Goal: Task Accomplishment & Management: Manage account settings

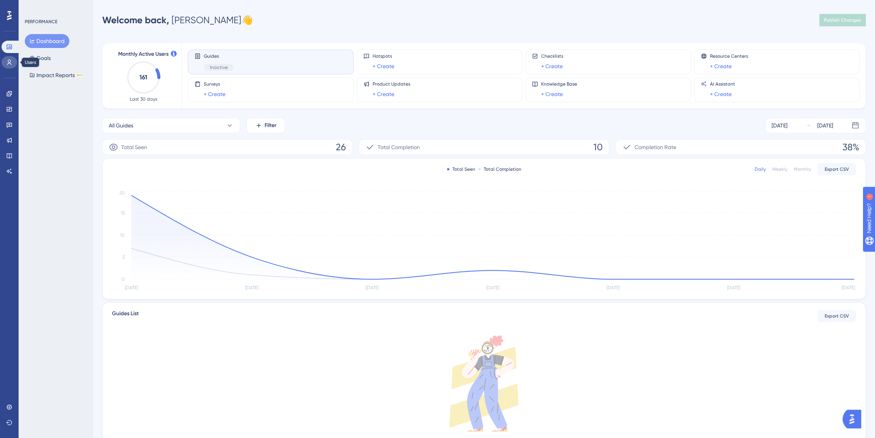
click at [4, 62] on link at bounding box center [9, 62] width 15 height 12
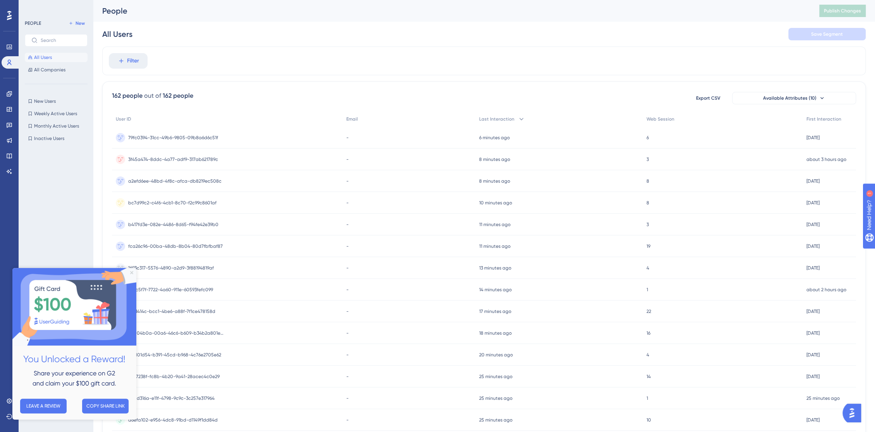
click at [131, 272] on icon "Close Preview" at bounding box center [131, 272] width 3 height 3
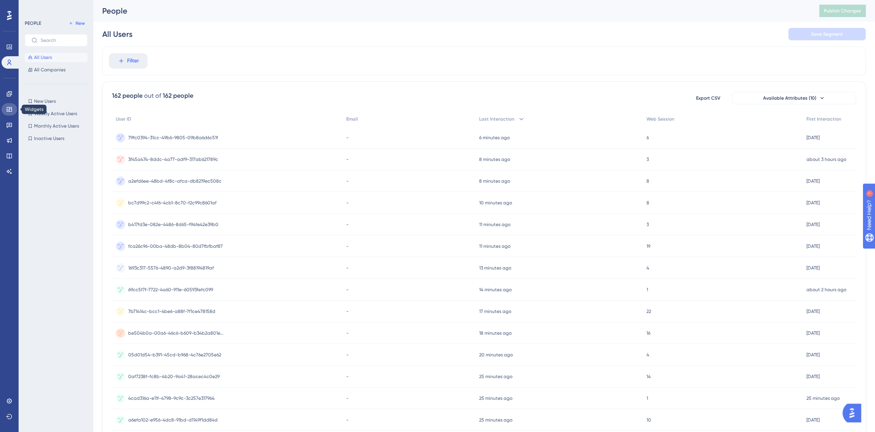
click at [10, 103] on link at bounding box center [9, 109] width 15 height 12
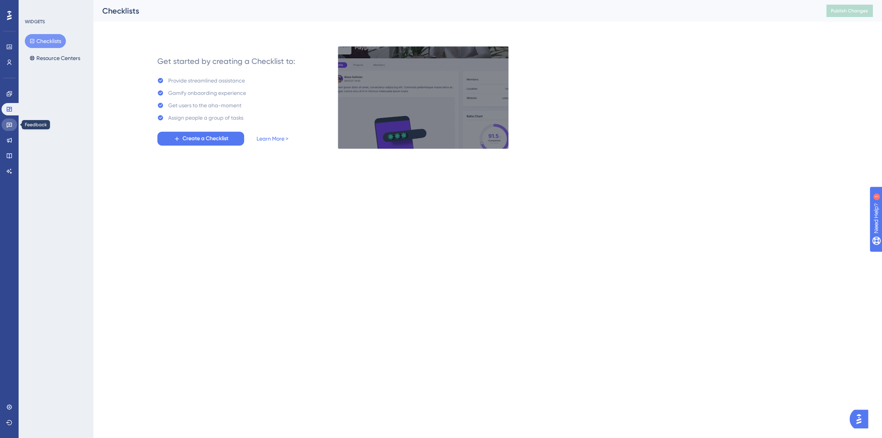
click at [9, 122] on icon at bounding box center [9, 125] width 6 height 6
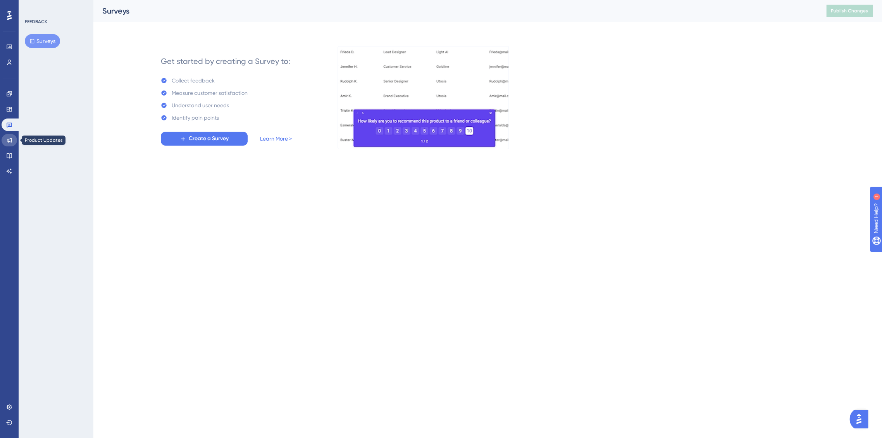
click at [9, 141] on icon at bounding box center [9, 140] width 6 height 6
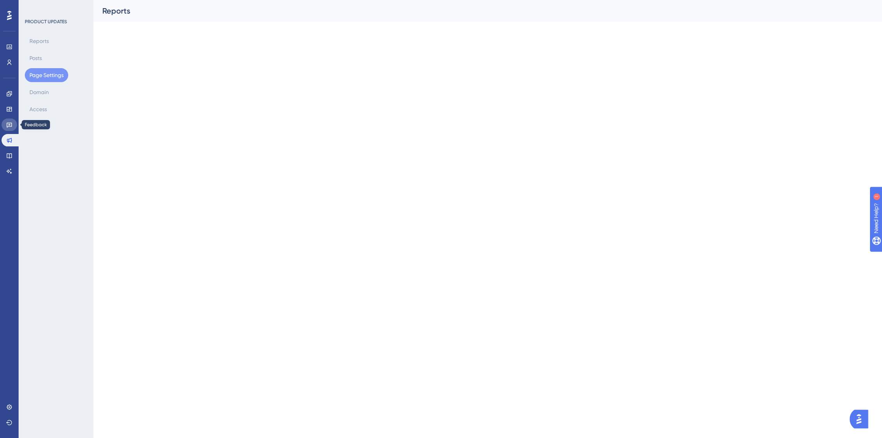
click at [7, 128] on link at bounding box center [9, 125] width 15 height 12
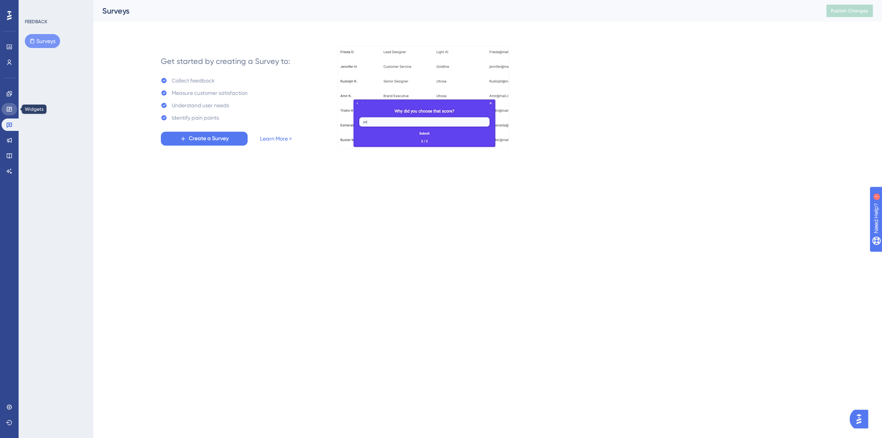
click at [7, 105] on link at bounding box center [9, 109] width 15 height 12
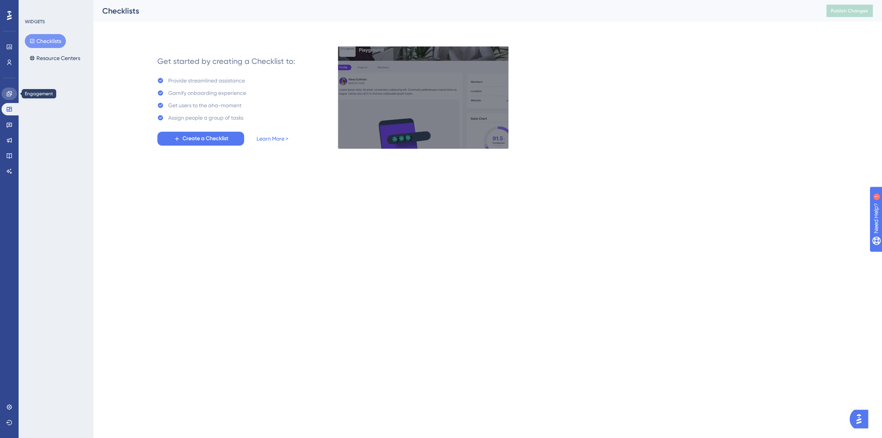
click at [7, 97] on link at bounding box center [9, 94] width 15 height 12
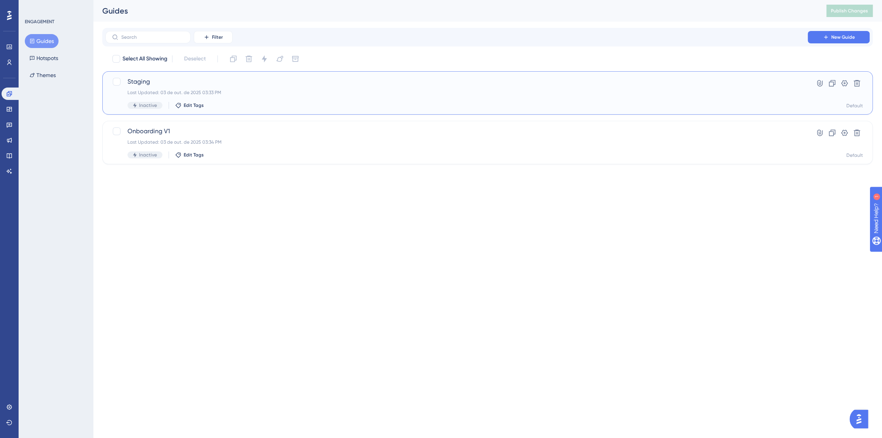
click at [250, 96] on div "Staging Last Updated: 03 de out. de 2025 03:33 PM Inactive Edit Tags" at bounding box center [456, 93] width 658 height 32
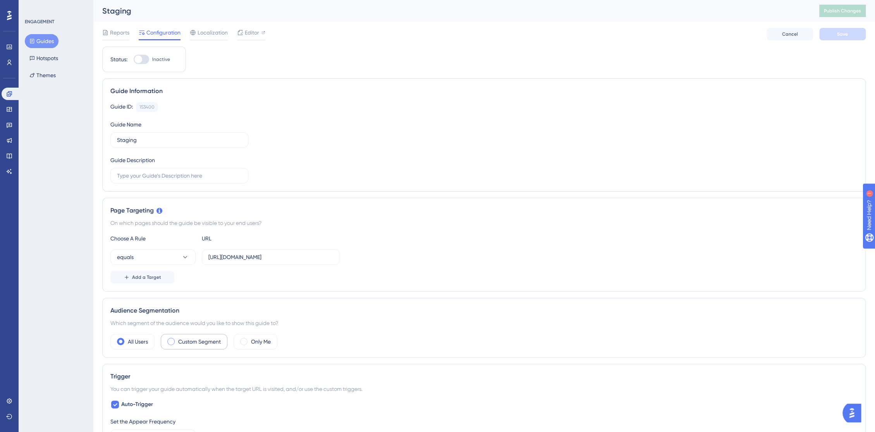
click at [197, 343] on label "Custom Segment" at bounding box center [199, 341] width 43 height 9
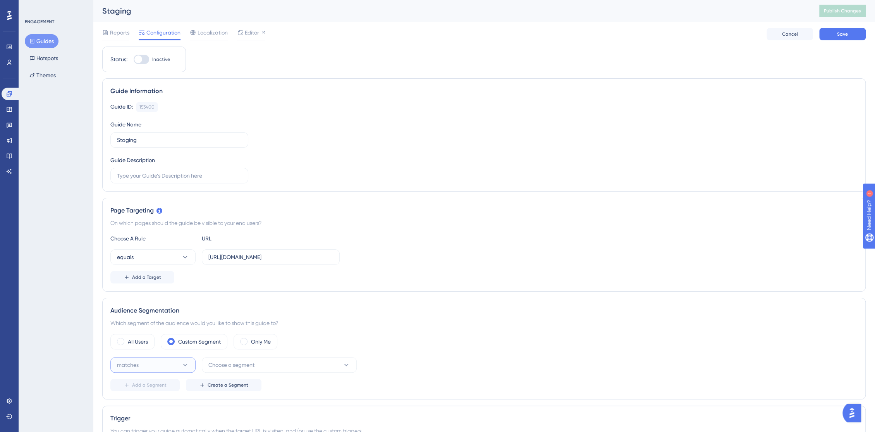
click at [172, 366] on button "matches" at bounding box center [152, 364] width 85 height 15
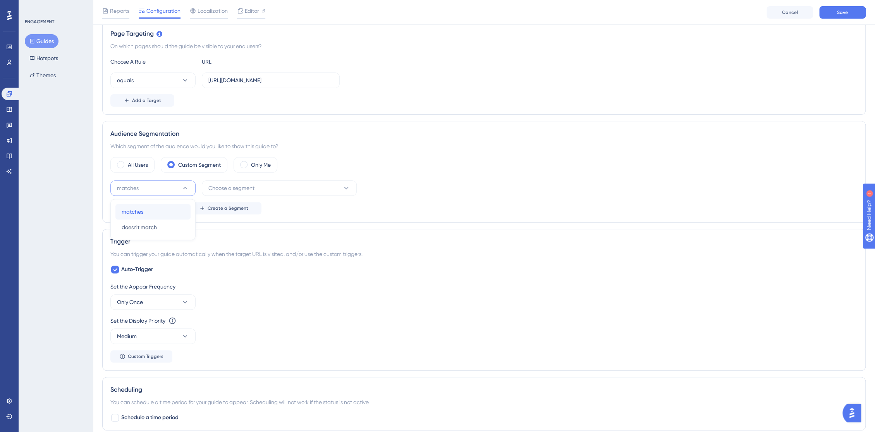
click at [160, 214] on div "matches matches" at bounding box center [153, 211] width 63 height 15
click at [225, 186] on span "Choose a segment" at bounding box center [231, 187] width 46 height 9
click at [127, 186] on span "matches" at bounding box center [128, 187] width 22 height 9
click at [136, 225] on span "doesn't match" at bounding box center [139, 226] width 35 height 9
click at [225, 187] on span "Choose a segment" at bounding box center [231, 187] width 46 height 9
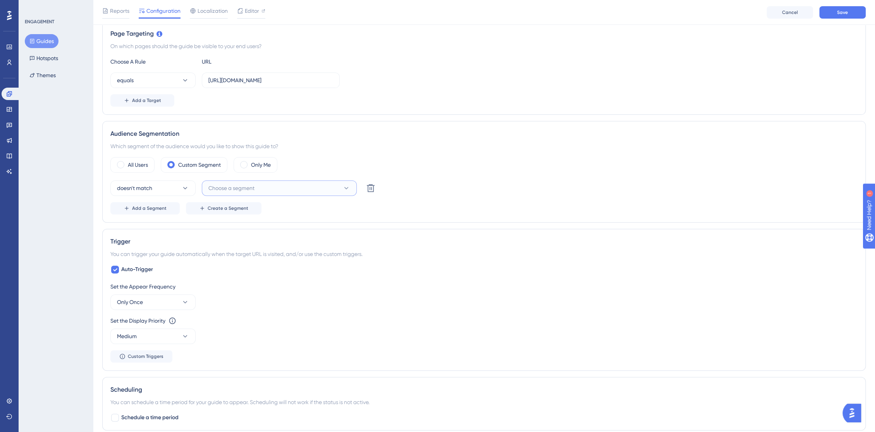
click at [225, 187] on span "Choose a segment" at bounding box center [231, 187] width 46 height 9
click at [175, 188] on button "doesn't match" at bounding box center [152, 187] width 85 height 15
click at [161, 211] on div "matches matches" at bounding box center [153, 211] width 63 height 15
click at [507, 196] on div "matches Choose a segment New Users New Users Weekly Active Users Weekly Active …" at bounding box center [483, 197] width 747 height 34
click at [217, 208] on span "Create a Segment" at bounding box center [228, 208] width 41 height 6
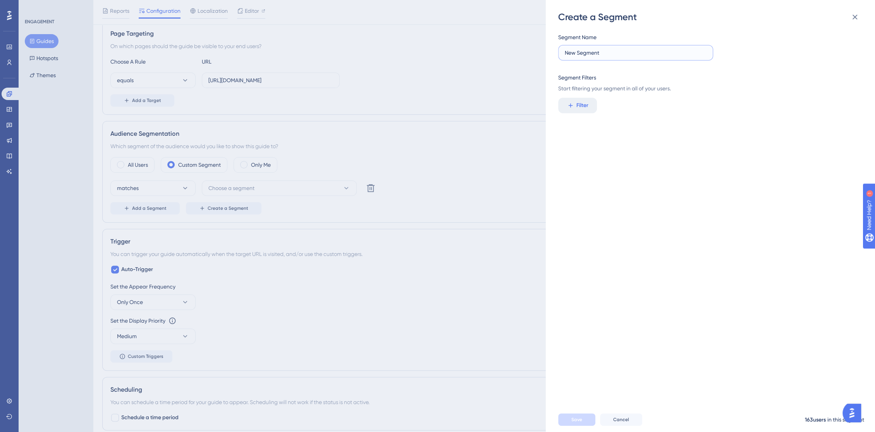
click at [579, 54] on input "New Segment" at bounding box center [636, 52] width 142 height 9
drag, startPoint x: 618, startPoint y: 52, endPoint x: 547, endPoint y: 56, distance: 70.6
click at [547, 56] on div "Create a Segment Segment Name New Segment Segment Filters Start filtering your …" at bounding box center [710, 216] width 329 height 432
type input "Initial Setup"
click at [589, 109] on button "Filter" at bounding box center [577, 105] width 39 height 15
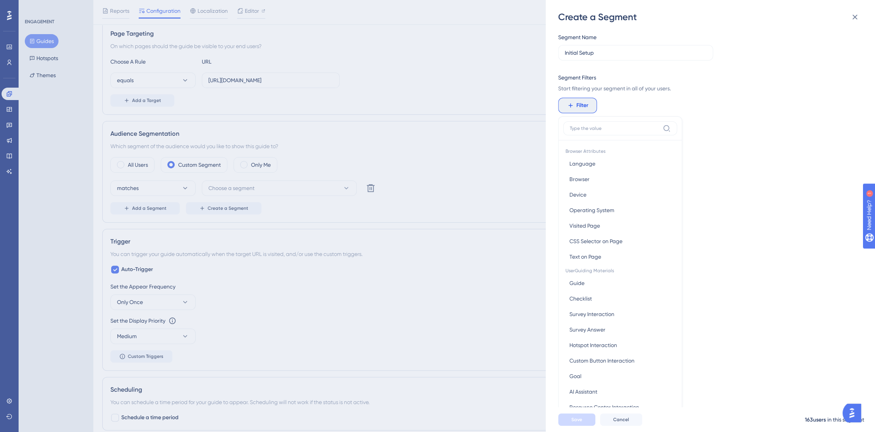
scroll to position [56, 0]
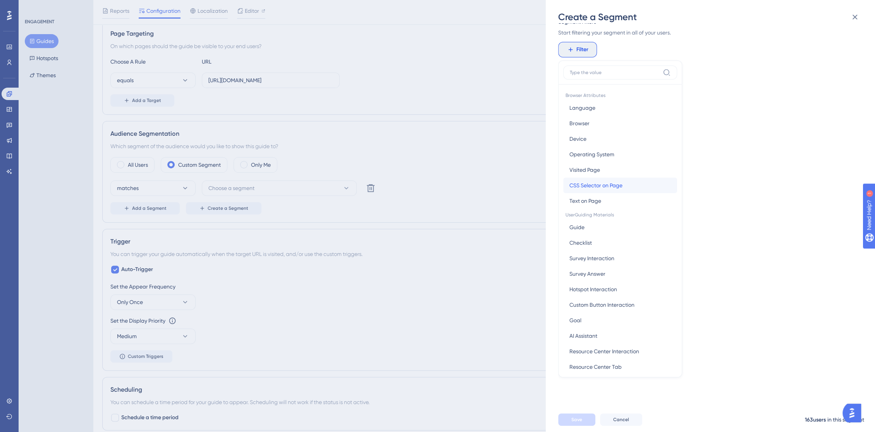
click at [600, 186] on span "CSS Selector on Page" at bounding box center [595, 185] width 53 height 9
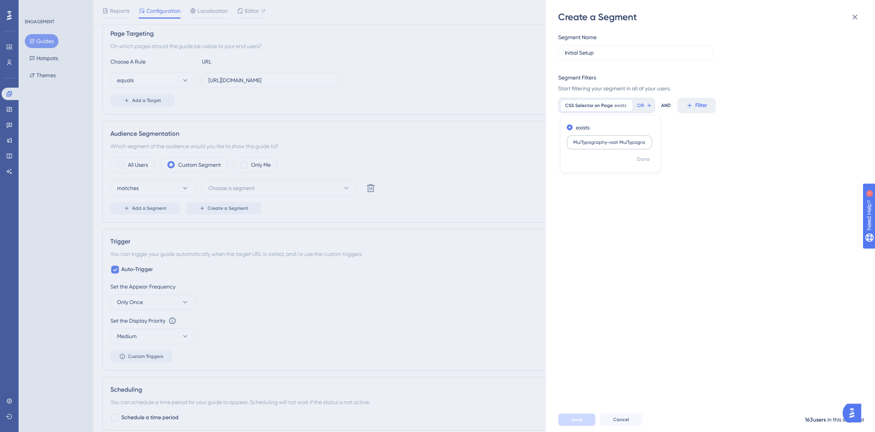
scroll to position [0, 36]
type input "MuiTypography-root MuiTypography-h5 css-d0fdy"
click at [651, 162] on button "Done" at bounding box center [644, 159] width 22 height 14
click at [580, 422] on span "Save" at bounding box center [576, 419] width 11 height 6
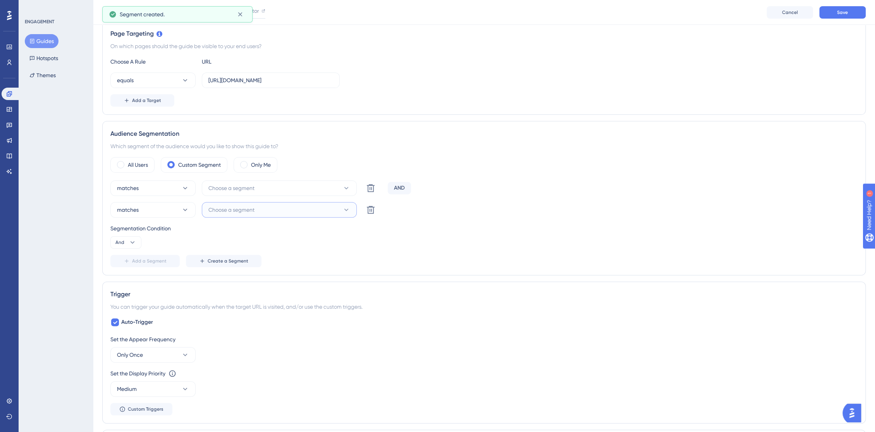
click at [234, 206] on span "Choose a segment" at bounding box center [231, 209] width 46 height 9
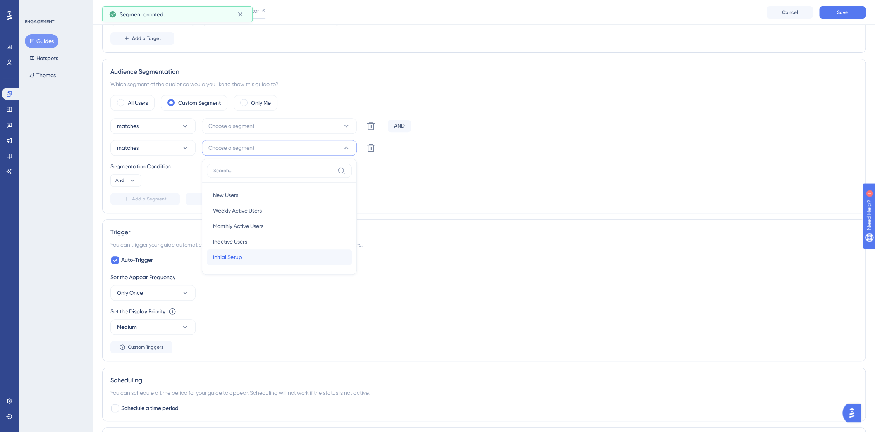
click at [244, 253] on div "Initial Setup Initial Setup" at bounding box center [279, 256] width 132 height 15
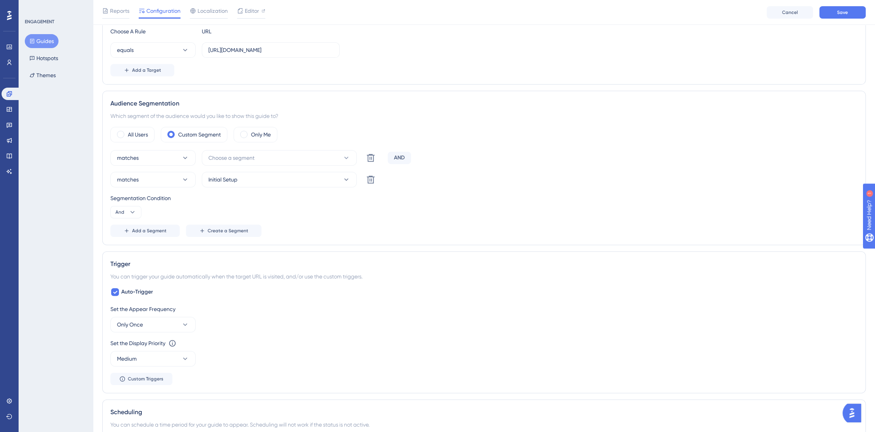
scroll to position [112, 0]
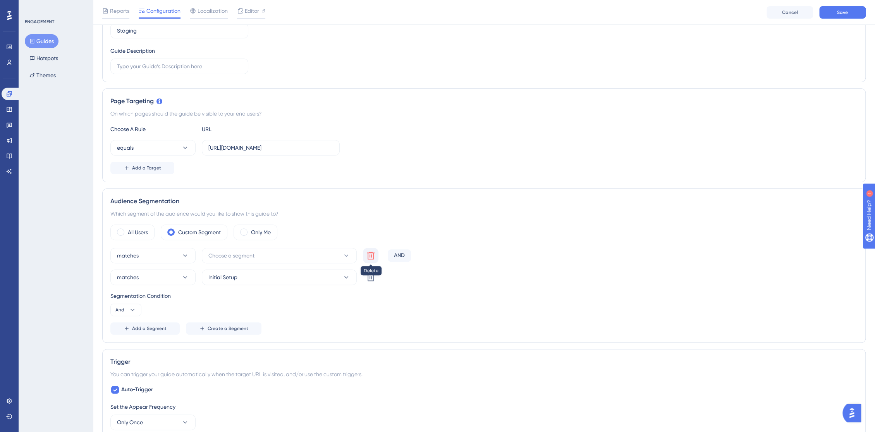
click at [370, 258] on icon at bounding box center [371, 255] width 8 height 8
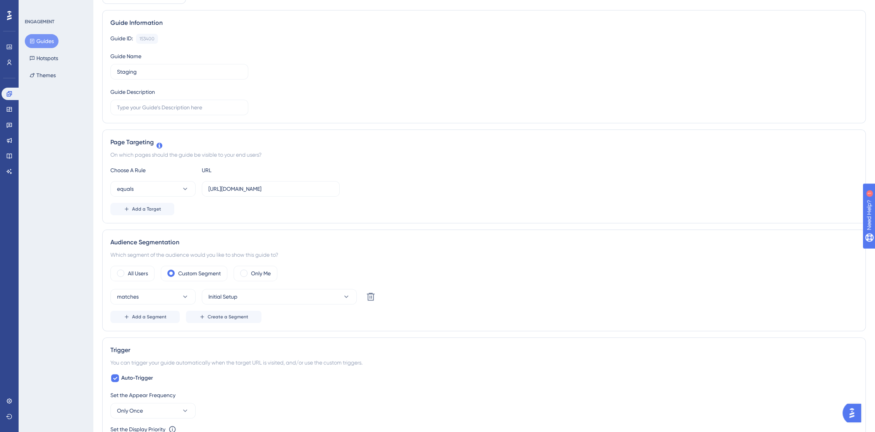
scroll to position [0, 0]
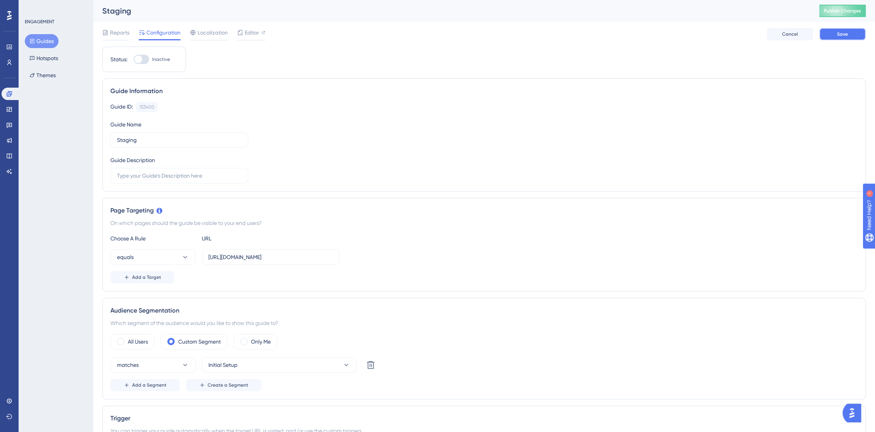
click at [845, 35] on span "Save" at bounding box center [842, 34] width 11 height 6
click at [254, 34] on span "Editor" at bounding box center [252, 32] width 14 height 9
drag, startPoint x: 304, startPoint y: 254, endPoint x: 211, endPoint y: 260, distance: 92.7
click at [211, 260] on input "https://console.bluems.com/" at bounding box center [270, 257] width 125 height 9
type input "h"
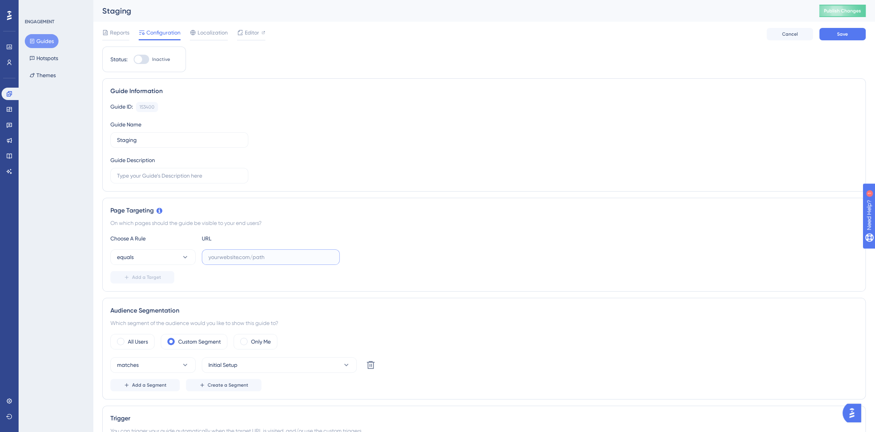
paste input "https://console.staging.bluems.com/"
type input "https://console.staging.bluems.com/"
click at [432, 264] on div "equals https://console.staging.bluems.com/" at bounding box center [483, 256] width 747 height 15
click at [848, 29] on button "Save" at bounding box center [842, 34] width 46 height 12
click at [848, 14] on button "Publish Changes" at bounding box center [842, 11] width 46 height 12
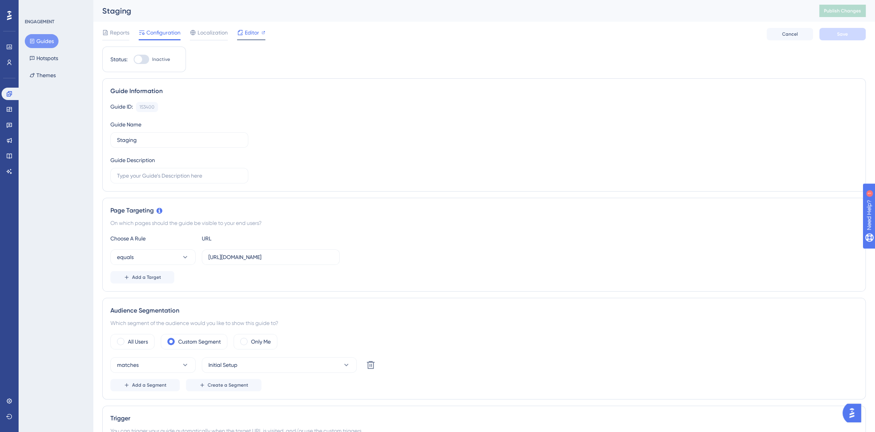
click at [250, 35] on span "Editor" at bounding box center [252, 32] width 14 height 9
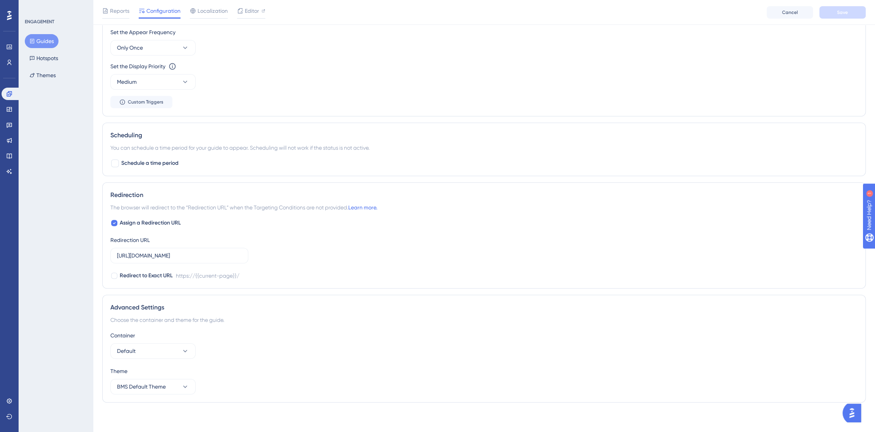
scroll to position [435, 0]
drag, startPoint x: 215, startPoint y: 250, endPoint x: 95, endPoint y: 246, distance: 119.8
click at [113, 223] on icon at bounding box center [114, 222] width 3 height 6
checkbox input "false"
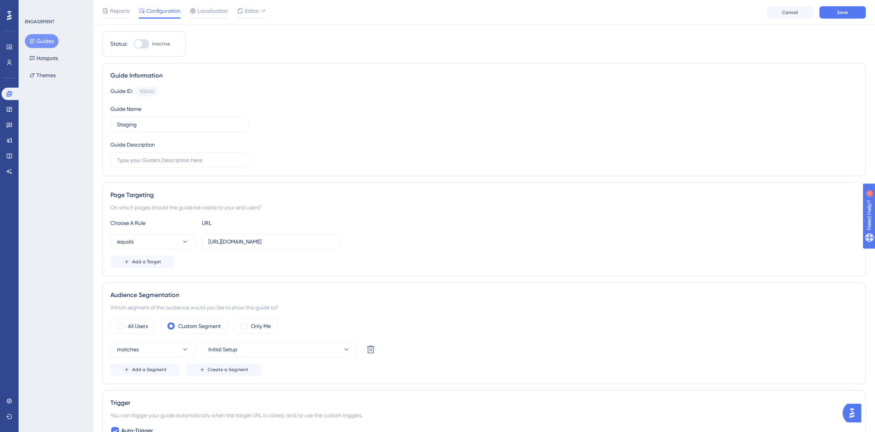
scroll to position [0, 0]
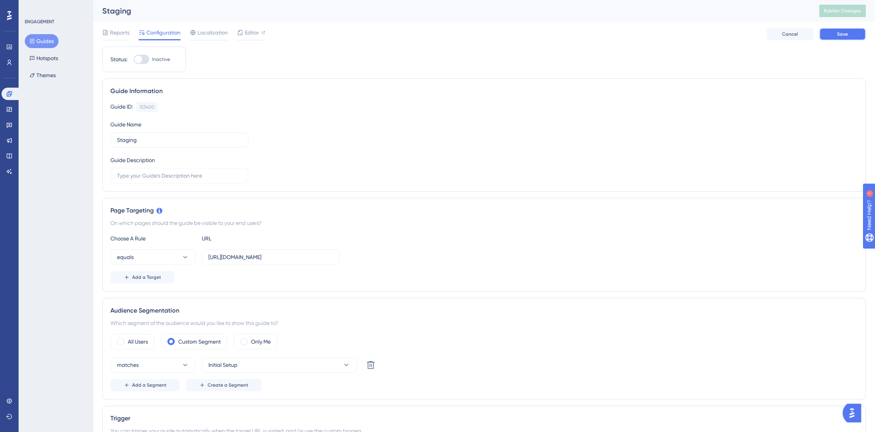
click at [845, 37] on span "Save" at bounding box center [842, 34] width 11 height 6
click at [845, 15] on button "Publish Changes" at bounding box center [842, 11] width 46 height 12
click at [245, 34] on span "Editor" at bounding box center [252, 32] width 14 height 9
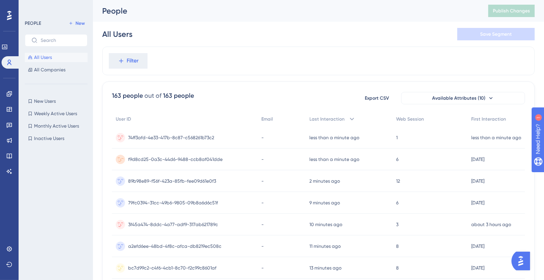
click at [200, 156] on span "f9d8cd25-0a3c-44d6-9488-ccb8af041dde" at bounding box center [175, 159] width 95 height 6
click at [126, 58] on button "Filter" at bounding box center [128, 60] width 39 height 15
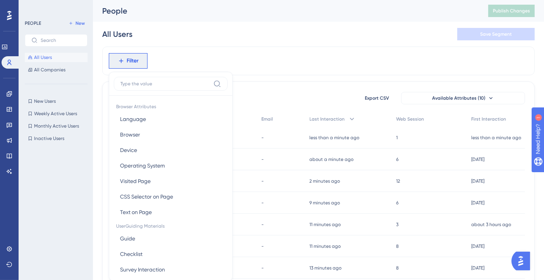
scroll to position [34, 0]
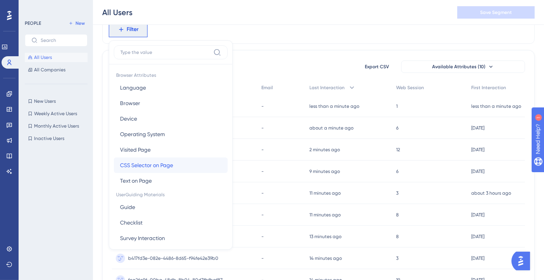
click at [147, 160] on span "CSS Selector on Page" at bounding box center [146, 164] width 53 height 9
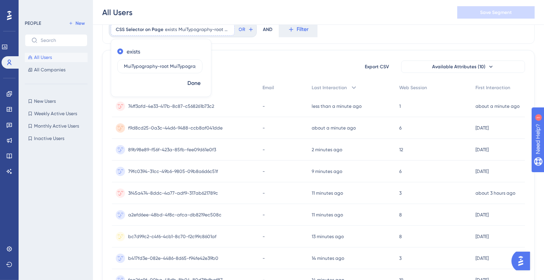
scroll to position [0, 35]
type input "MuiTypography-root MuiTypography-h5 css-d0fdy"
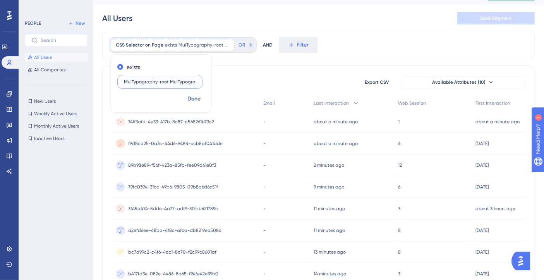
scroll to position [0, 0]
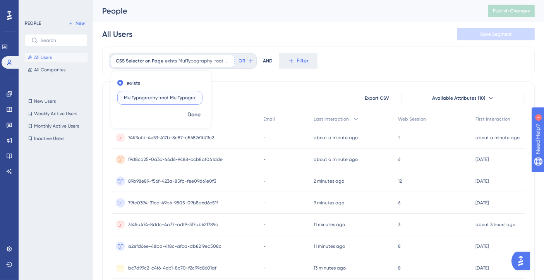
click at [188, 95] on input "MuiTypography-root MuiTypography-h5 css-d0fdy" at bounding box center [160, 97] width 72 height 5
click at [194, 117] on span "Done" at bounding box center [194, 114] width 13 height 9
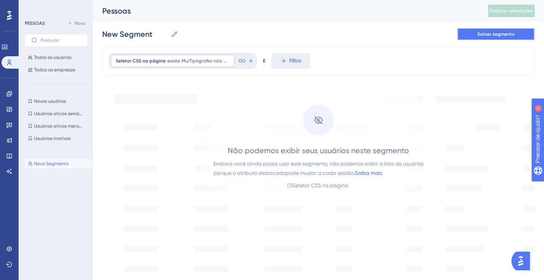
click at [477, 28] on button "Salvar segmento" at bounding box center [496, 34] width 77 height 12
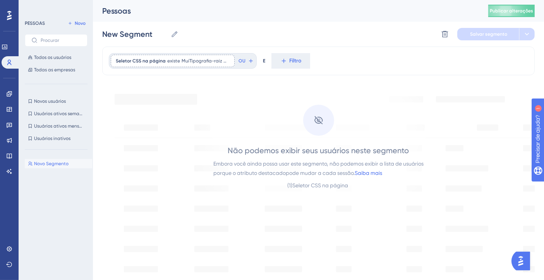
click at [366, 62] on div "Seletor CSS na página existe MuiTipografia-raiz MuiTipografia-h5 css-d0fdy MuiT…" at bounding box center [318, 60] width 433 height 29
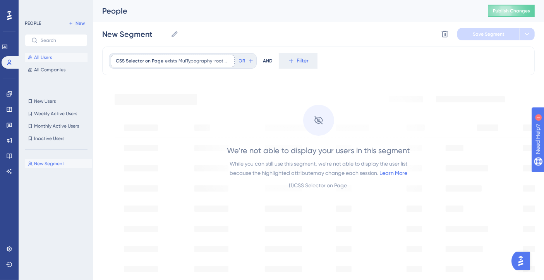
click at [43, 55] on span "All Users" at bounding box center [43, 57] width 18 height 6
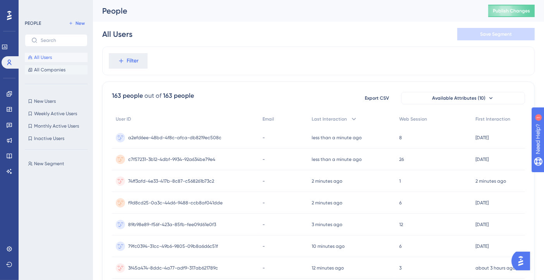
click at [45, 72] on span "All Companies" at bounding box center [49, 70] width 31 height 6
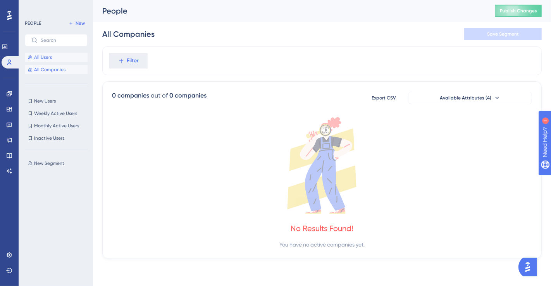
click at [49, 59] on span "All Users" at bounding box center [43, 57] width 18 height 6
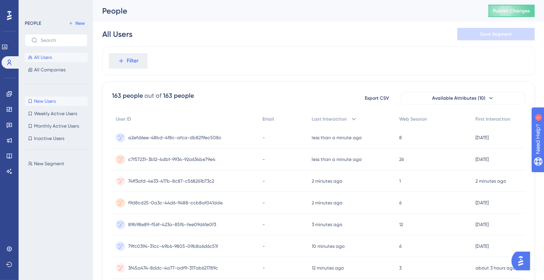
click at [51, 105] on button "New Users New Users" at bounding box center [56, 100] width 63 height 9
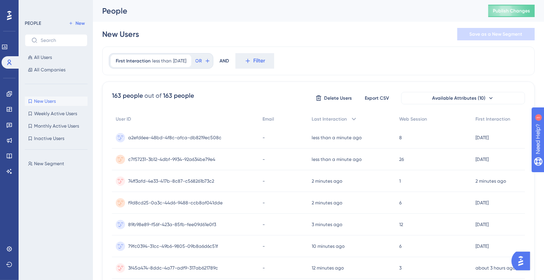
click at [51, 105] on button "New Users New Users" at bounding box center [56, 100] width 63 height 9
click at [51, 162] on span "New Segment" at bounding box center [49, 163] width 30 height 6
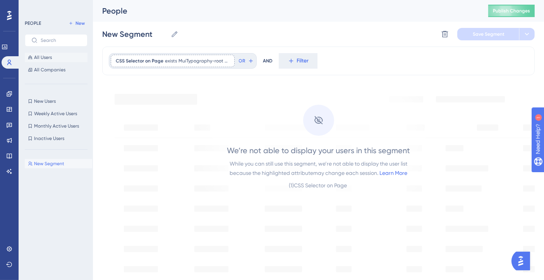
click at [55, 61] on button "All Users" at bounding box center [56, 57] width 63 height 9
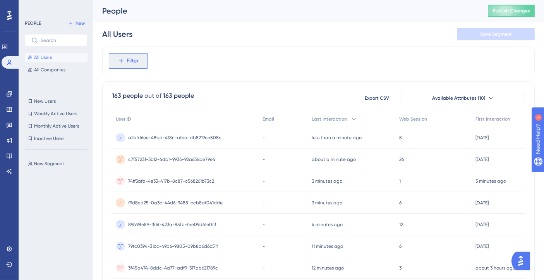
click at [123, 58] on icon at bounding box center [121, 60] width 7 height 7
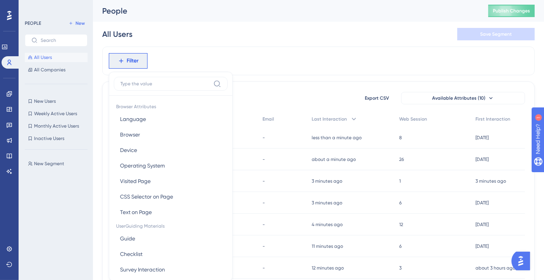
scroll to position [36, 0]
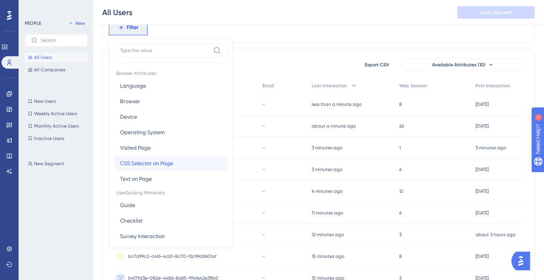
click at [140, 166] on span "CSS Selector on Page" at bounding box center [146, 162] width 53 height 9
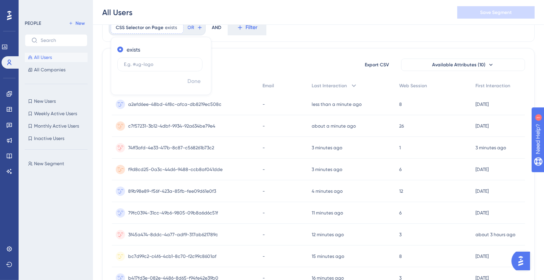
scroll to position [0, 0]
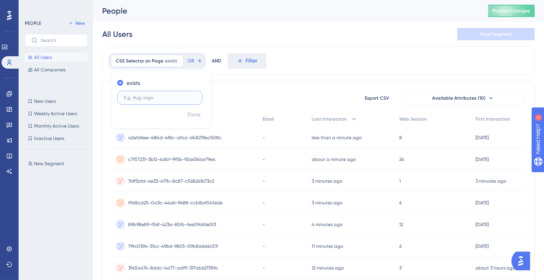
paste input "MuiTypography-root MuiTypography-h5 css-d0fdy"
type input "MuiTypography-root MuiTypography-h5 css-d0fdy"
click at [194, 116] on span "Done" at bounding box center [194, 114] width 13 height 9
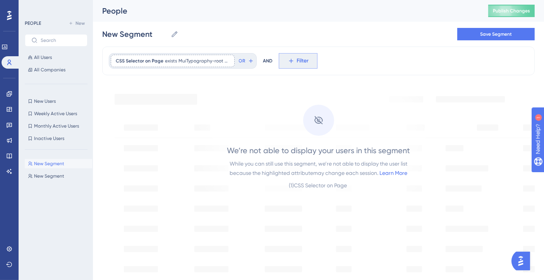
click at [302, 62] on span "Filter" at bounding box center [303, 60] width 12 height 9
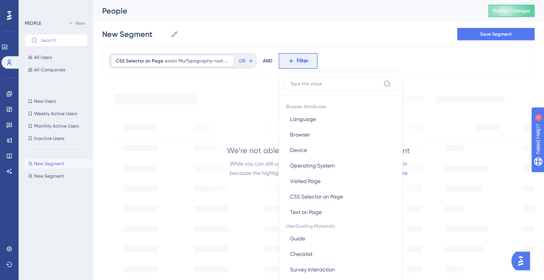
scroll to position [34, 0]
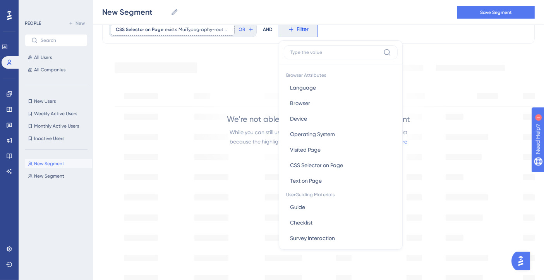
click at [332, 31] on div "CSS Selector on Page exists MuiTypography-root MuiTypography-h5 css-d0fdy MuiTy…" at bounding box center [318, 29] width 433 height 29
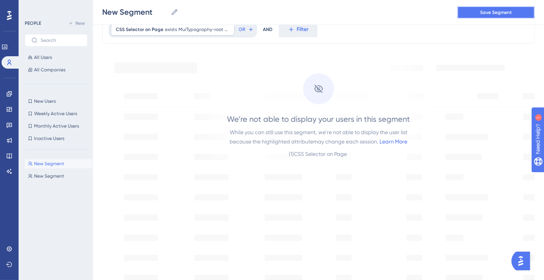
click at [483, 13] on span "Save Segment" at bounding box center [496, 12] width 32 height 6
type input "New Segment-1"
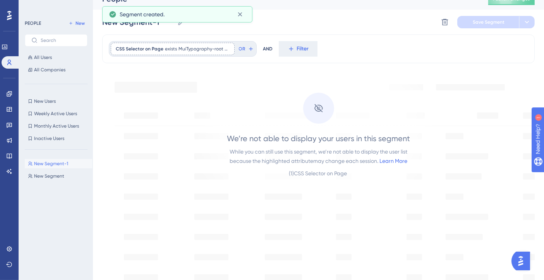
scroll to position [0, 0]
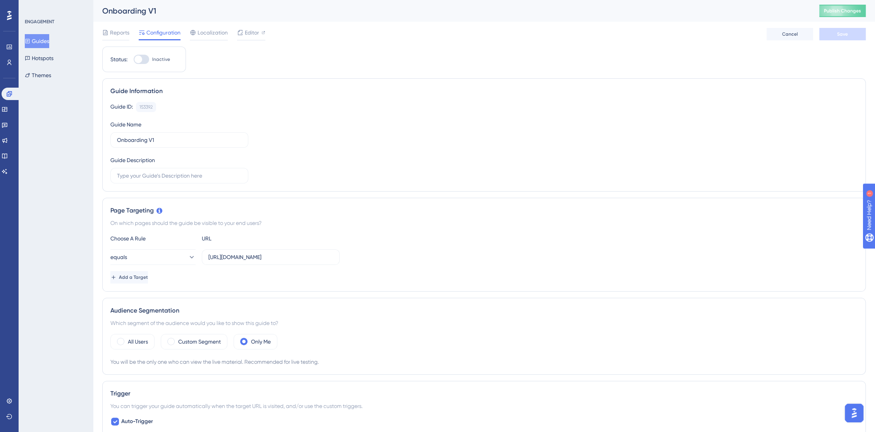
click at [49, 41] on button "Guides" at bounding box center [37, 41] width 24 height 14
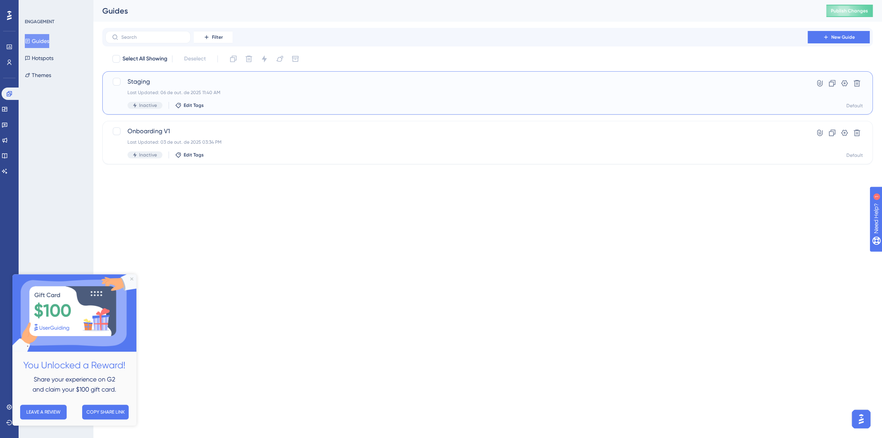
click at [170, 82] on span "Staging" at bounding box center [456, 81] width 658 height 9
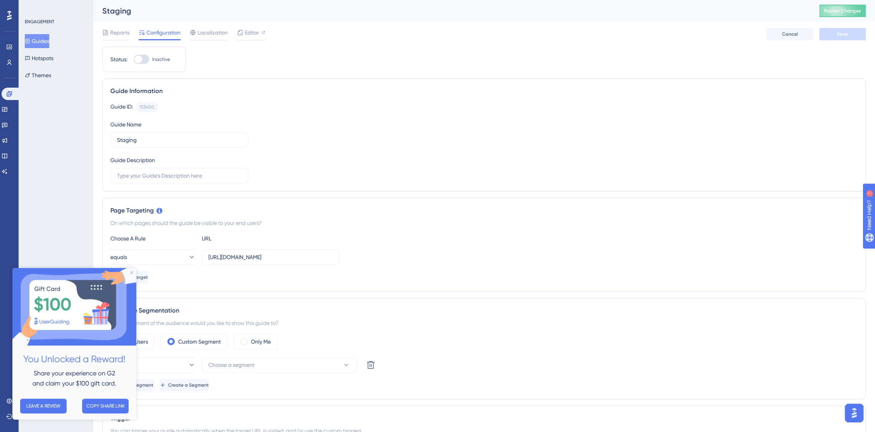
click at [47, 45] on button "Guides" at bounding box center [37, 41] width 24 height 14
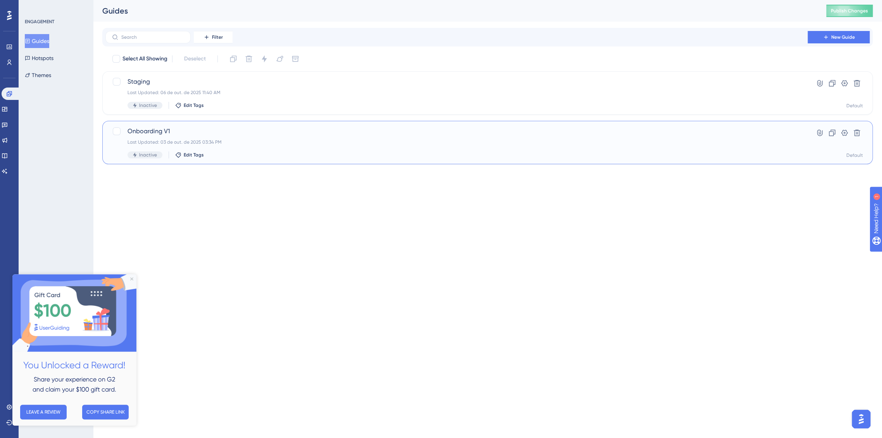
click at [159, 139] on div "Last Updated: 03 de out. de 2025 03:34 PM" at bounding box center [456, 142] width 658 height 6
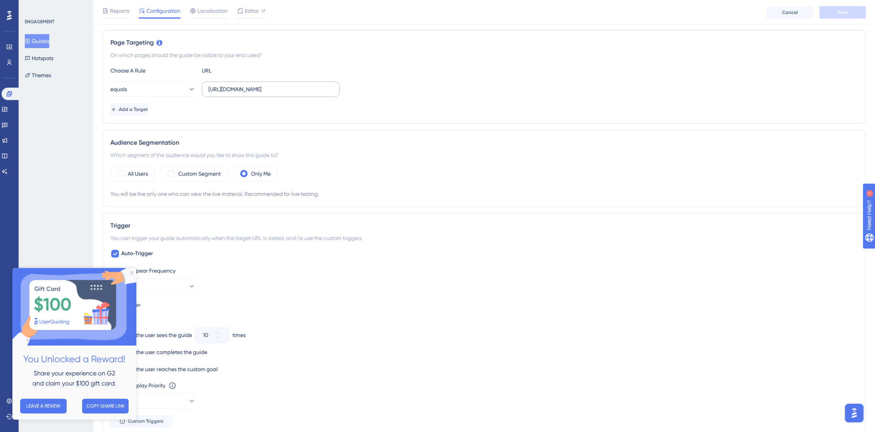
scroll to position [172, 0]
click at [130, 270] on img at bounding box center [74, 306] width 124 height 77
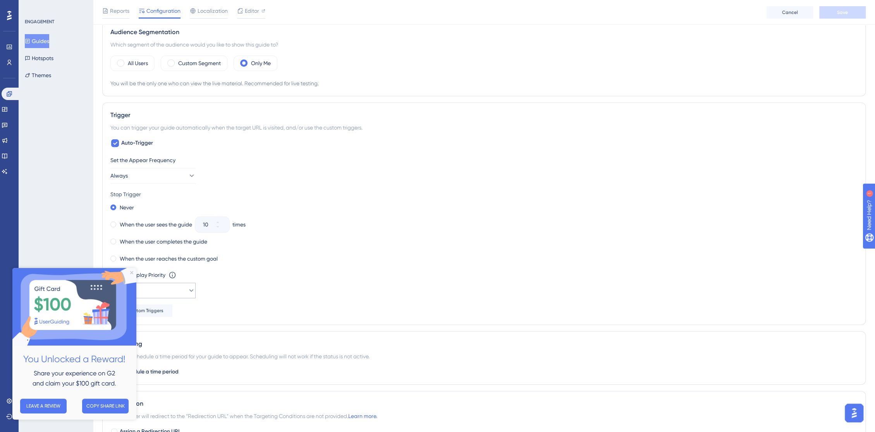
scroll to position [301, 0]
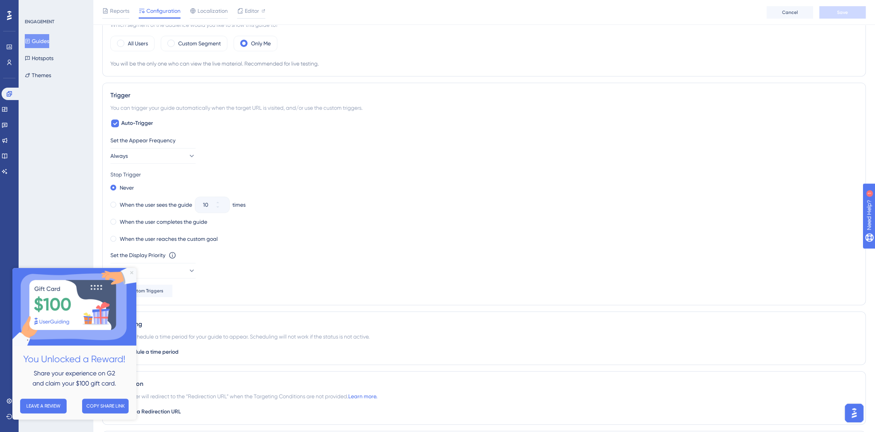
click at [131, 274] on icon "Close Preview" at bounding box center [131, 272] width 3 height 3
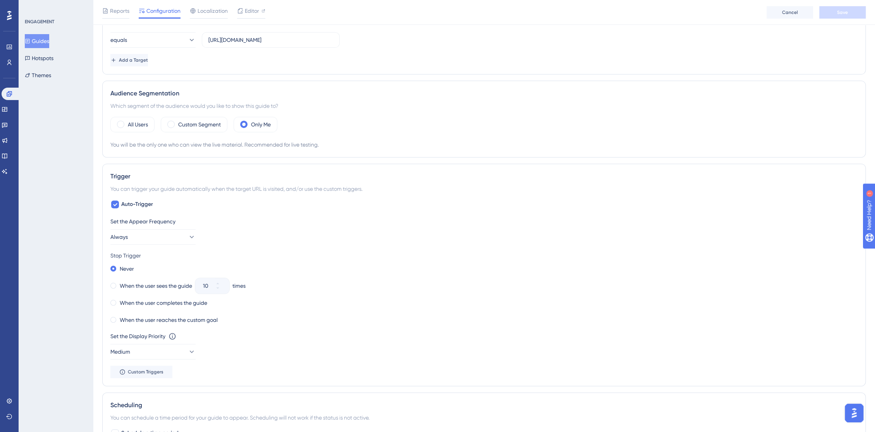
scroll to position [136, 0]
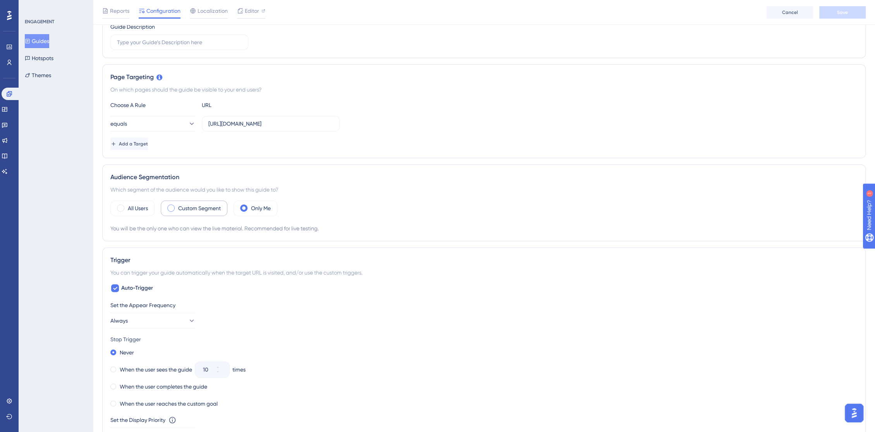
click at [205, 205] on label "Custom Segment" at bounding box center [199, 207] width 43 height 9
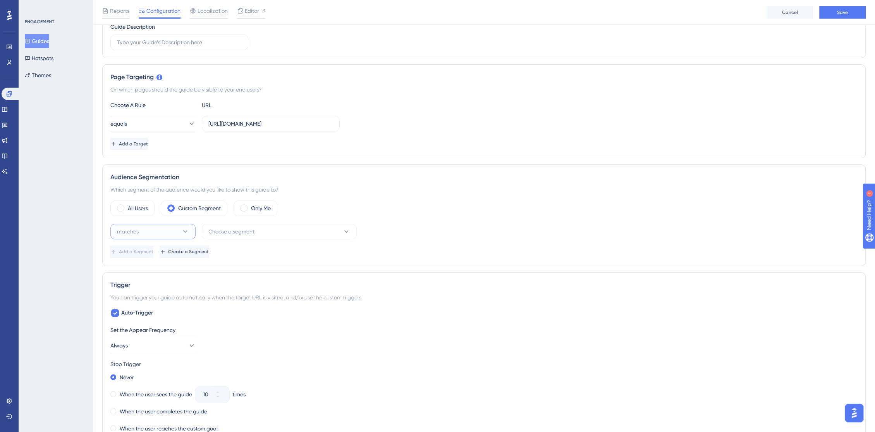
click at [173, 232] on button "matches" at bounding box center [152, 231] width 85 height 15
click at [166, 256] on div "matches matches" at bounding box center [153, 254] width 63 height 15
click at [240, 236] on button "Choose a segment" at bounding box center [279, 231] width 155 height 15
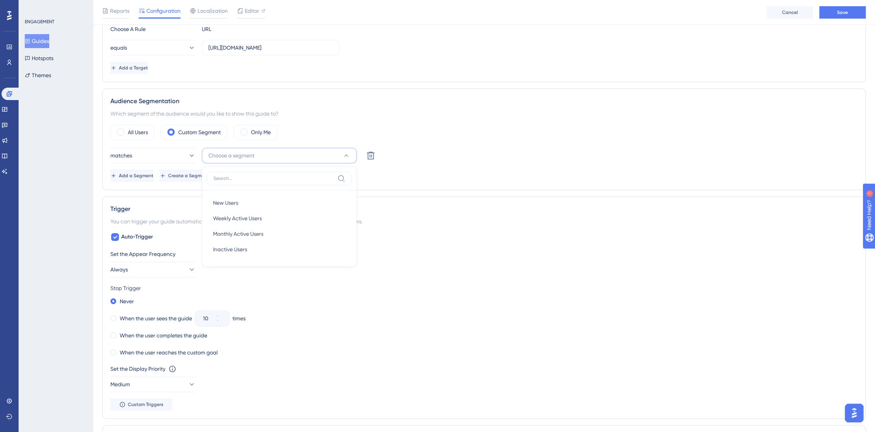
click at [428, 274] on div "Set the Appear Frequency Always" at bounding box center [483, 263] width 747 height 28
click at [336, 162] on button "Choose a segment" at bounding box center [279, 155] width 155 height 15
click at [351, 153] on button "Choose a segment" at bounding box center [279, 155] width 155 height 15
click at [192, 160] on button "matches" at bounding box center [152, 155] width 85 height 15
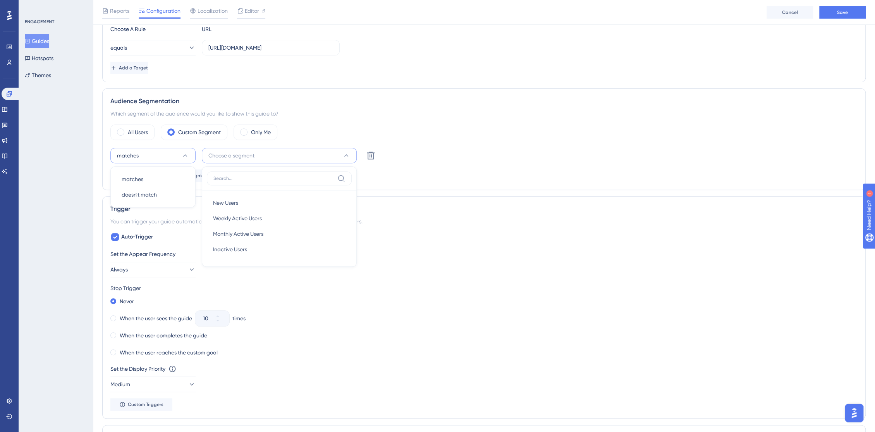
click at [192, 160] on button "matches" at bounding box center [152, 155] width 85 height 15
click at [59, 160] on div "ENGAGEMENT Guides Hotspots Themes" at bounding box center [56, 216] width 74 height 432
click at [147, 177] on span "Add a Segment" at bounding box center [137, 175] width 34 height 6
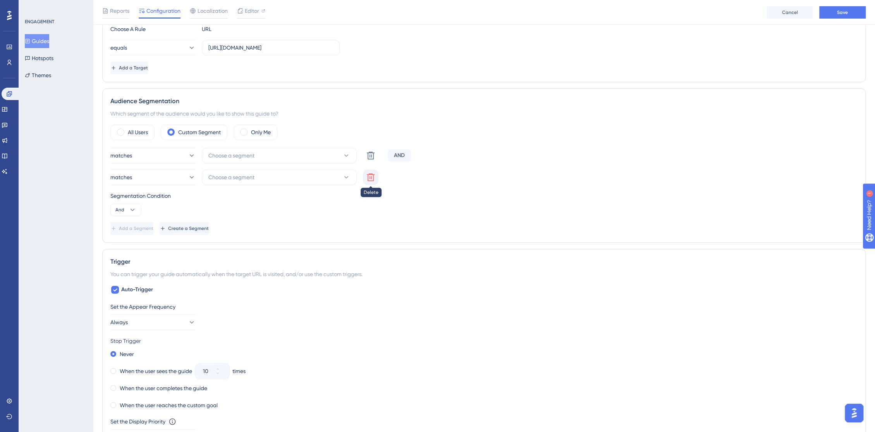
click at [367, 177] on icon at bounding box center [370, 176] width 9 height 9
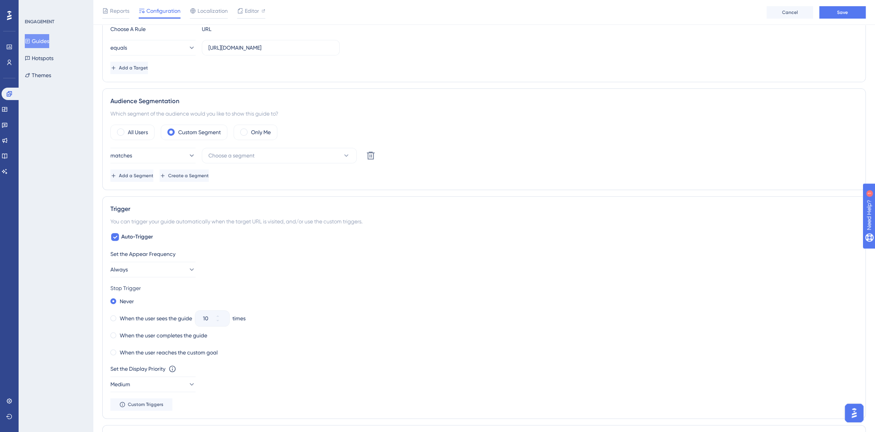
click at [236, 181] on div "Audience Segmentation Which segment of the audience would you like to show this…" at bounding box center [484, 139] width 764 height 102
click at [210, 177] on span "Create a Segment" at bounding box center [189, 175] width 41 height 6
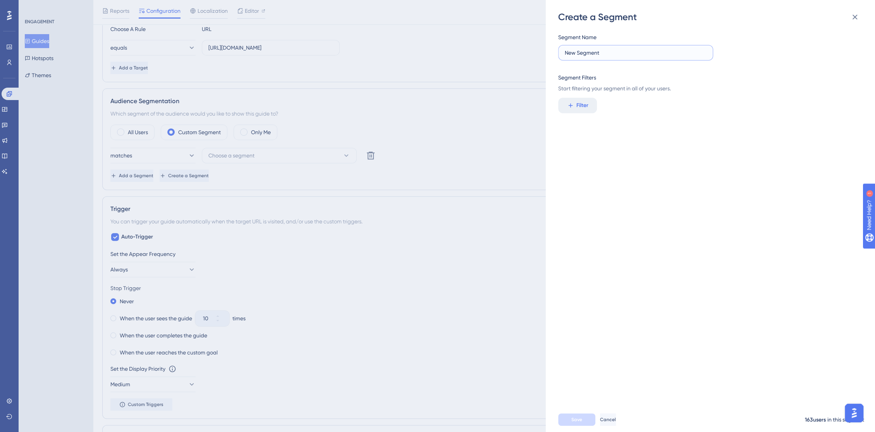
click at [588, 54] on input "New Segment" at bounding box center [636, 52] width 142 height 9
click at [703, 53] on input "New Segment" at bounding box center [636, 52] width 142 height 9
type input "Initial Setup"
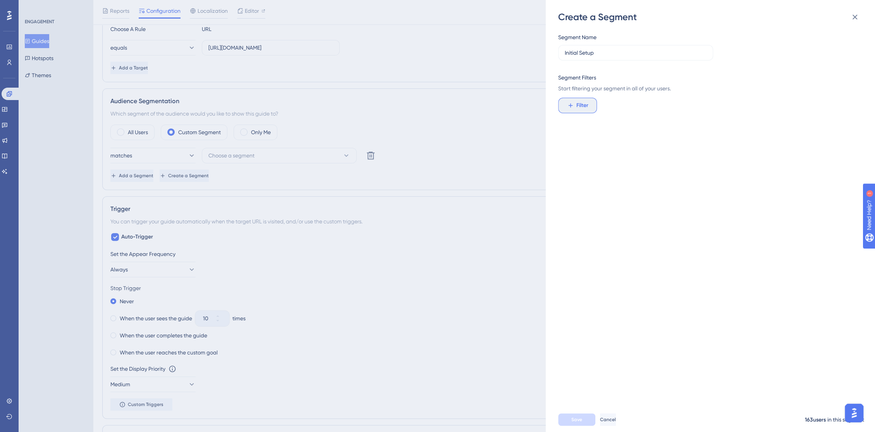
click at [566, 106] on button "Filter" at bounding box center [577, 105] width 39 height 15
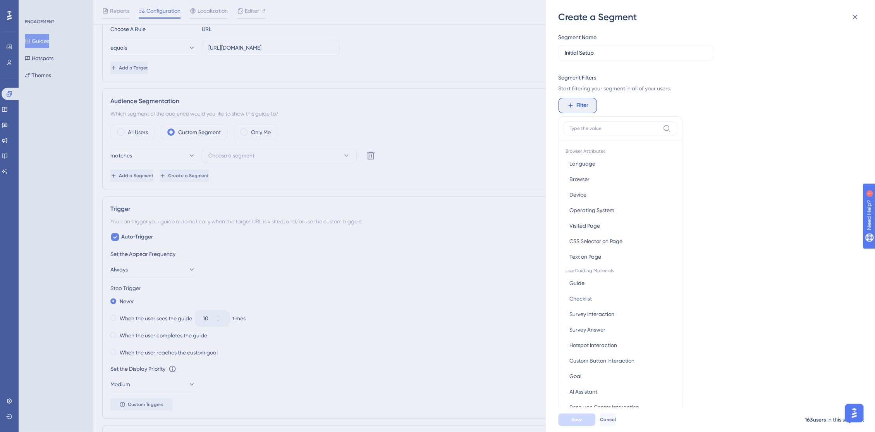
scroll to position [56, 0]
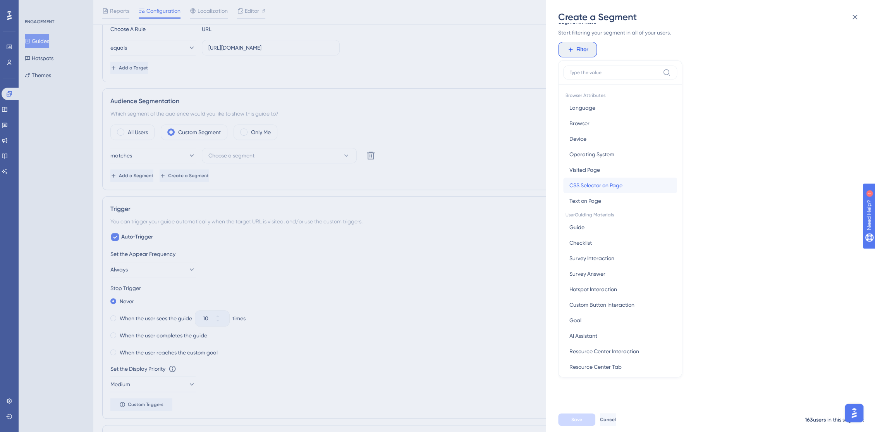
click at [606, 187] on span "CSS Selector on Page" at bounding box center [595, 185] width 53 height 9
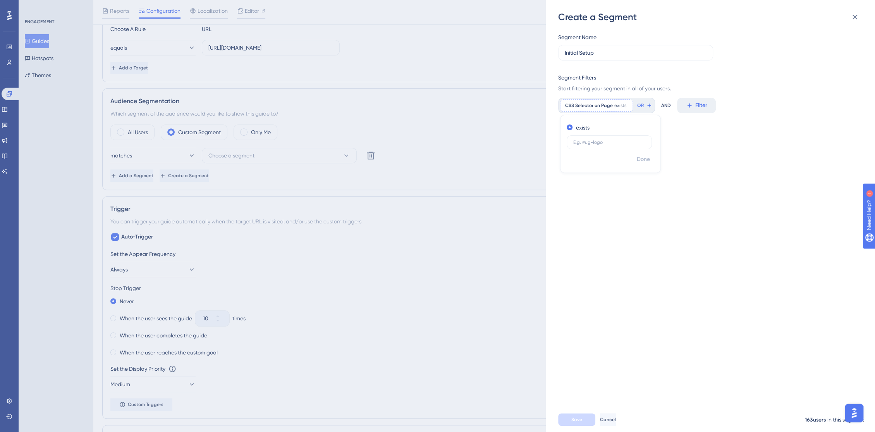
scroll to position [0, 0]
type input "https://console.staging.bluems.com/"
type input "MuiTypography-root MuiTypography-h5 css-d0fdy"
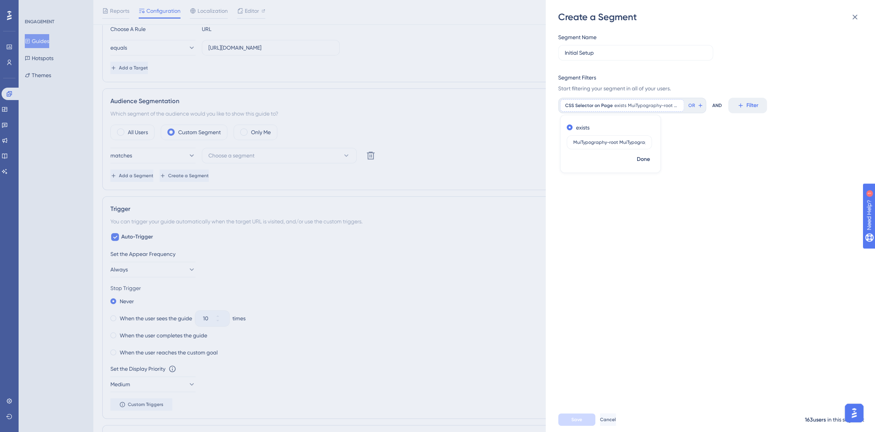
click at [728, 171] on div "Segment Name Initial Setup Segment Filters Start filtering your segment in all …" at bounding box center [714, 215] width 312 height 384
click at [584, 423] on button "Save" at bounding box center [576, 419] width 37 height 12
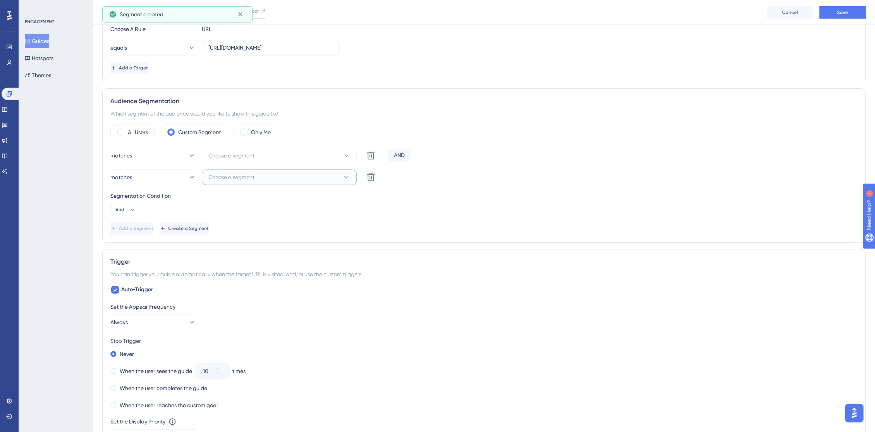
click at [266, 176] on button "Choose a segment" at bounding box center [279, 176] width 155 height 15
click at [265, 159] on button "Choose a segment" at bounding box center [279, 155] width 155 height 15
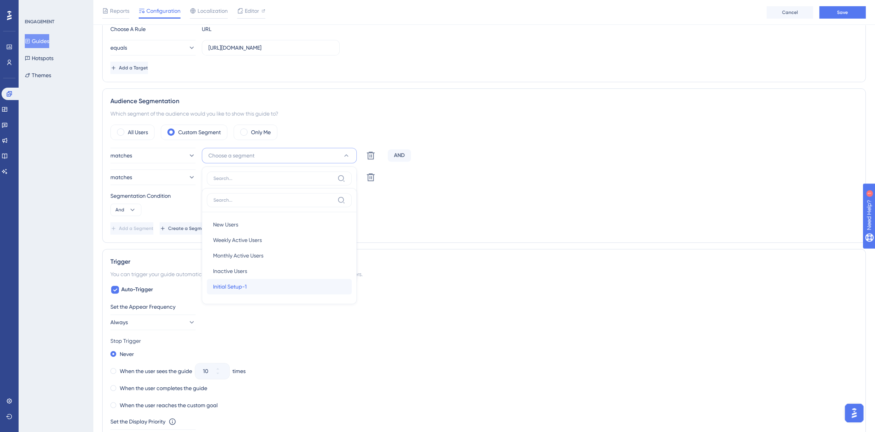
click at [267, 286] on div "Initial Setup-1 Initial Setup-1" at bounding box center [279, 286] width 132 height 15
click at [461, 233] on div "Add a Segment Create a Segment" at bounding box center [483, 228] width 747 height 12
click at [372, 160] on button at bounding box center [370, 155] width 15 height 15
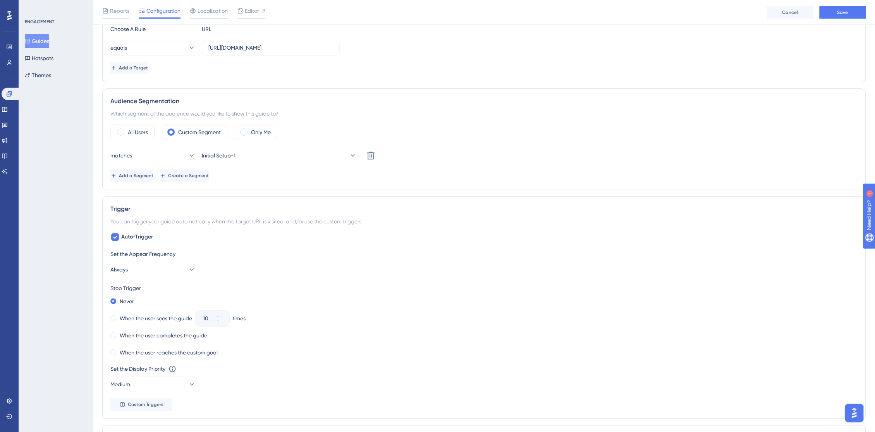
click at [477, 136] on div "All Users Custom Segment Only Me" at bounding box center [483, 131] width 747 height 15
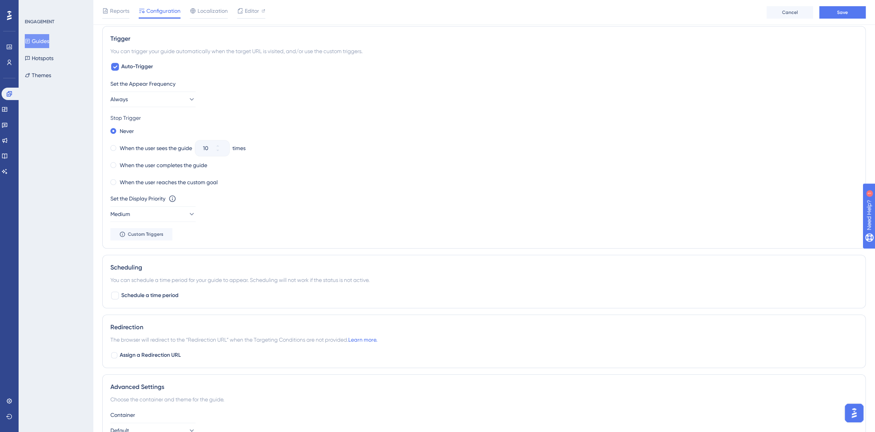
scroll to position [291, 0]
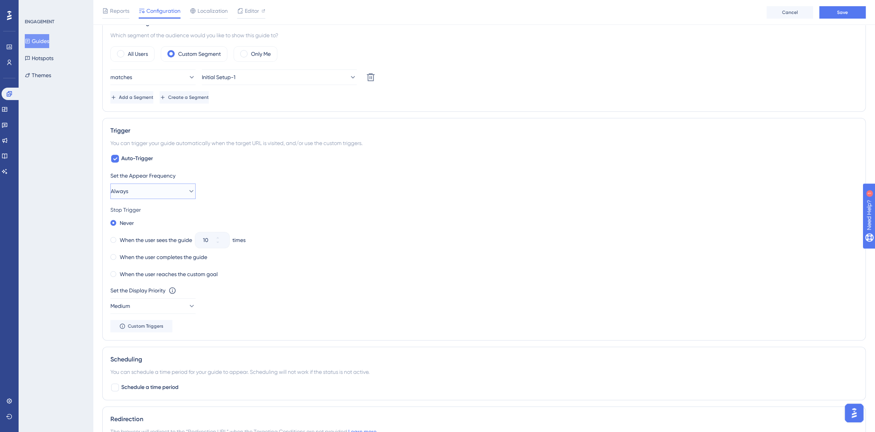
click at [147, 188] on button "Always" at bounding box center [152, 190] width 85 height 15
click at [163, 218] on div "Only Once Only Once" at bounding box center [153, 214] width 63 height 15
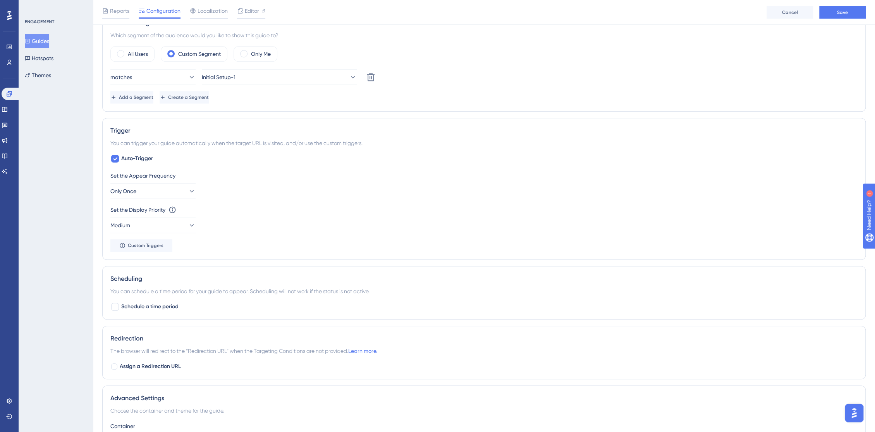
click at [322, 224] on div "Set the Display Priority This option will set the display priority between auto…" at bounding box center [483, 219] width 747 height 28
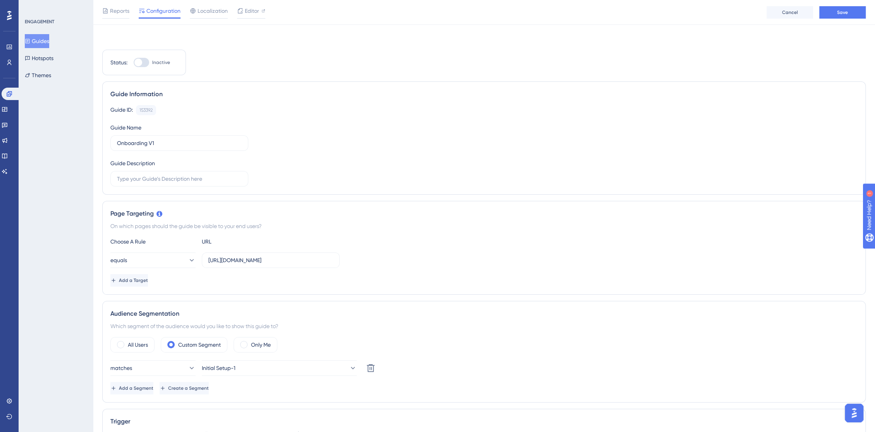
scroll to position [258, 0]
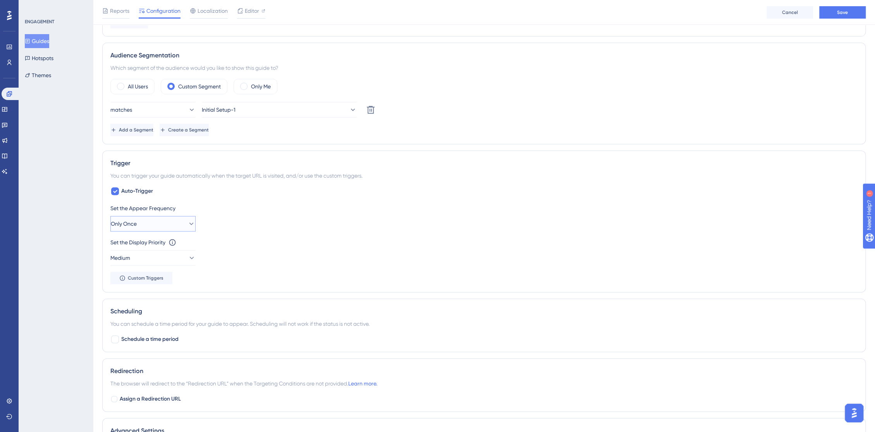
click at [165, 220] on button "Only Once" at bounding box center [152, 223] width 85 height 15
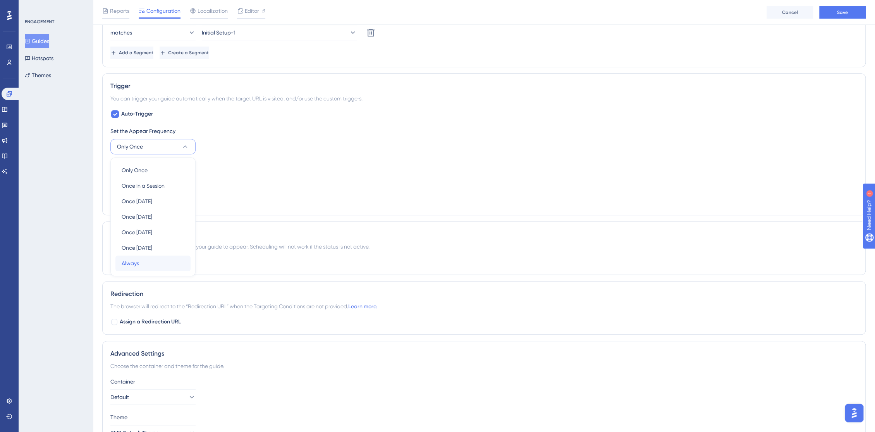
click at [155, 264] on div "Always Always" at bounding box center [153, 262] width 63 height 15
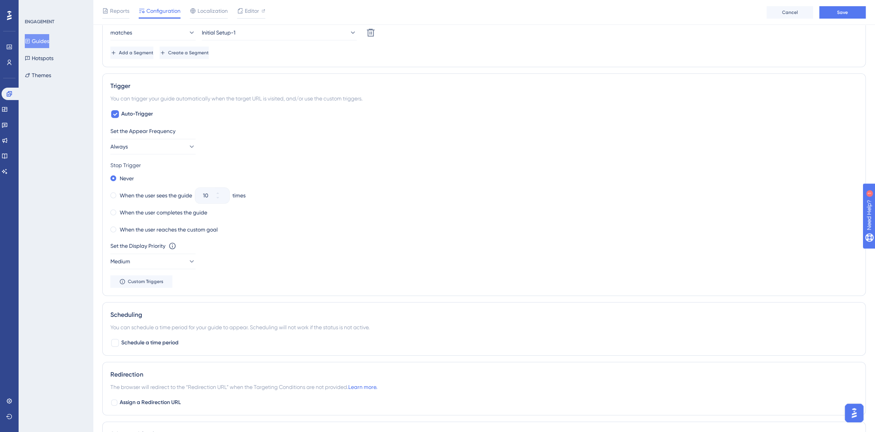
click at [296, 199] on div "When the user sees the guide 10 times" at bounding box center [483, 195] width 747 height 11
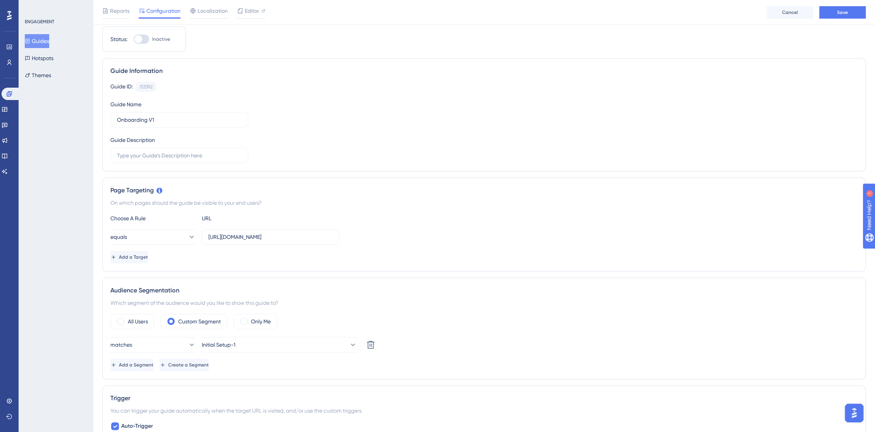
scroll to position [0, 0]
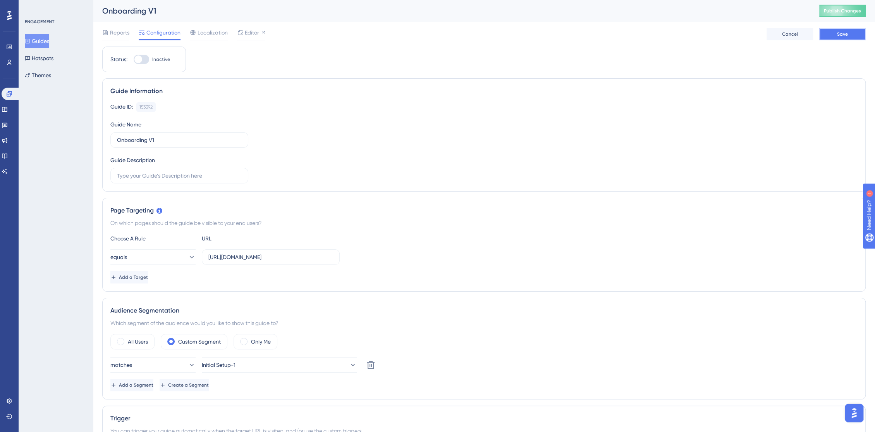
click at [835, 36] on button "Save" at bounding box center [842, 34] width 46 height 12
click at [139, 60] on div at bounding box center [138, 59] width 8 height 8
click at [134, 60] on input "Inactive" at bounding box center [133, 59] width 0 height 0
checkbox input "true"
click at [854, 40] on button "Save" at bounding box center [842, 34] width 46 height 12
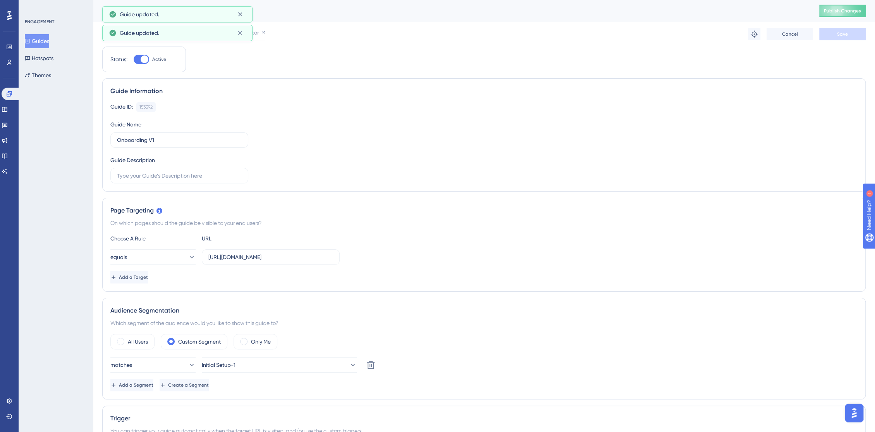
click at [852, 18] on div "Onboarding V1 Publish Changes" at bounding box center [484, 11] width 782 height 22
click at [852, 14] on span "Publish Changes" at bounding box center [842, 11] width 37 height 6
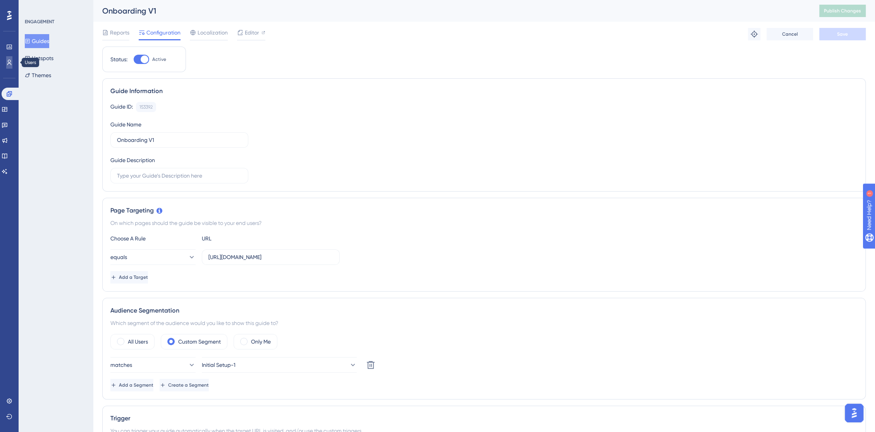
click at [6, 58] on link at bounding box center [9, 62] width 6 height 12
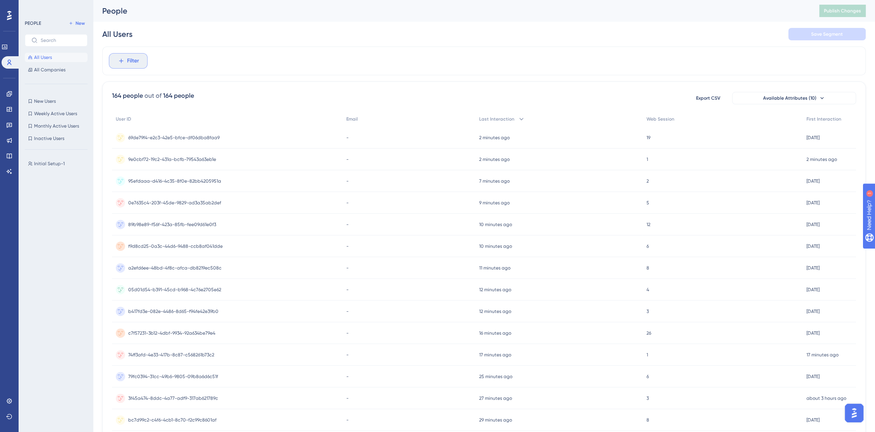
click at [128, 54] on button "Filter" at bounding box center [128, 60] width 39 height 15
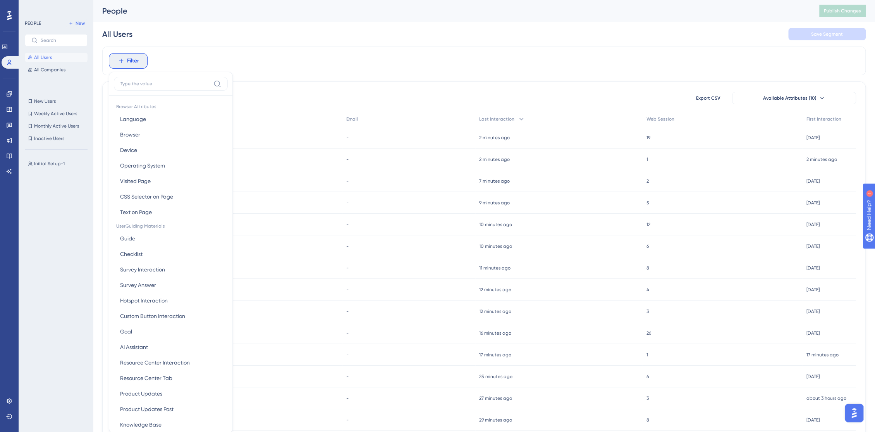
scroll to position [36, 0]
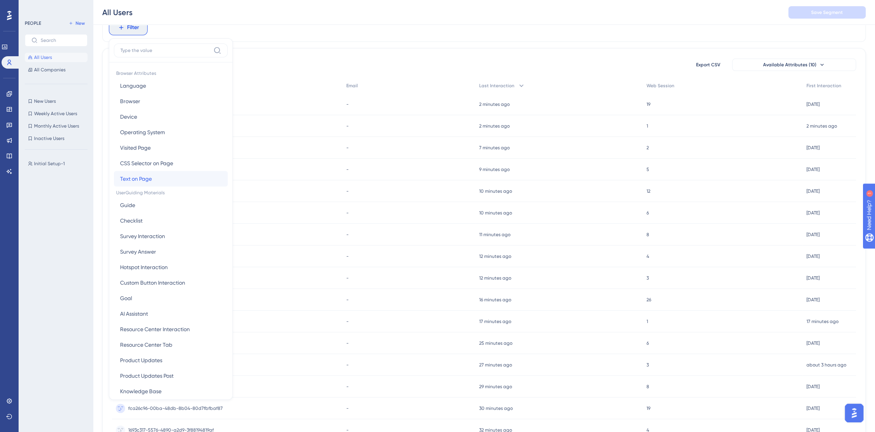
click at [142, 179] on span "Text on Page" at bounding box center [136, 178] width 32 height 9
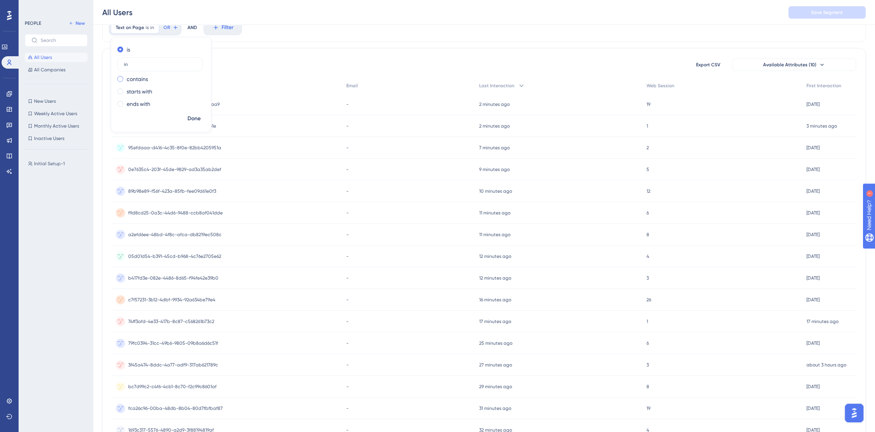
type input "i"
type input "Initial Setup"
click at [194, 121] on span "Done" at bounding box center [194, 118] width 13 height 9
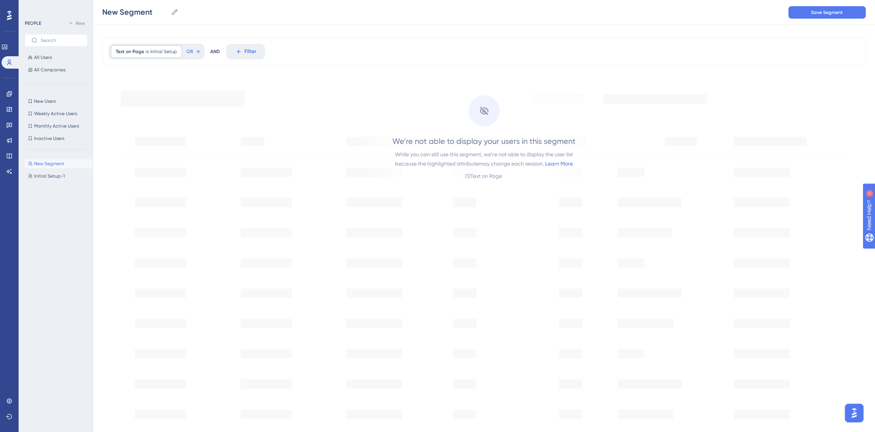
scroll to position [0, 0]
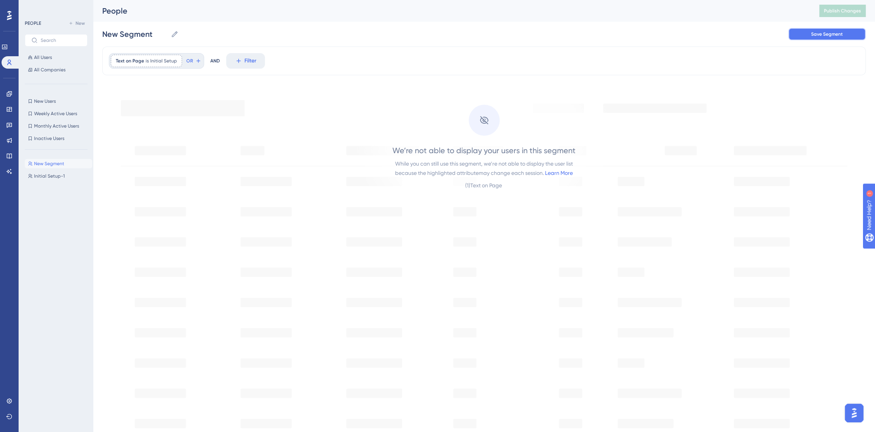
click at [804, 33] on button "Save Segment" at bounding box center [826, 34] width 77 height 12
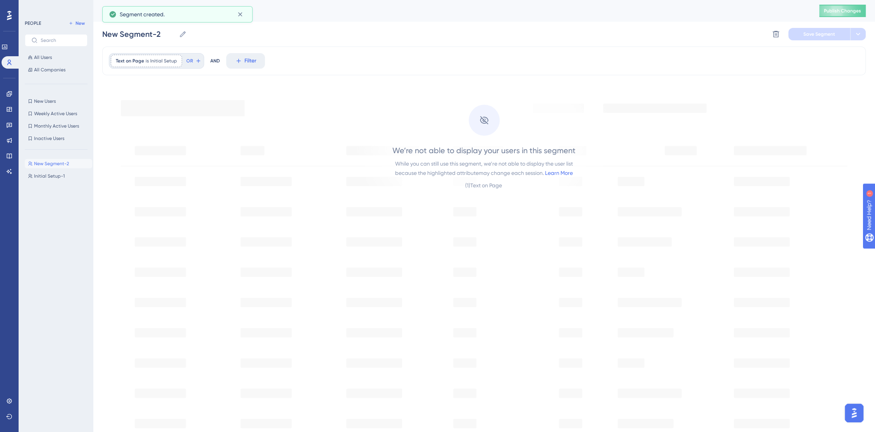
click at [658, 29] on div "New Segment-2 New Segment-2 Delete Segment Save Segment" at bounding box center [484, 34] width 764 height 25
click at [130, 36] on input "New Segment-2" at bounding box center [139, 34] width 74 height 11
click at [230, 41] on div "Initial Setup Initial Setup Delete Segment Save Segment Actions" at bounding box center [484, 34] width 764 height 25
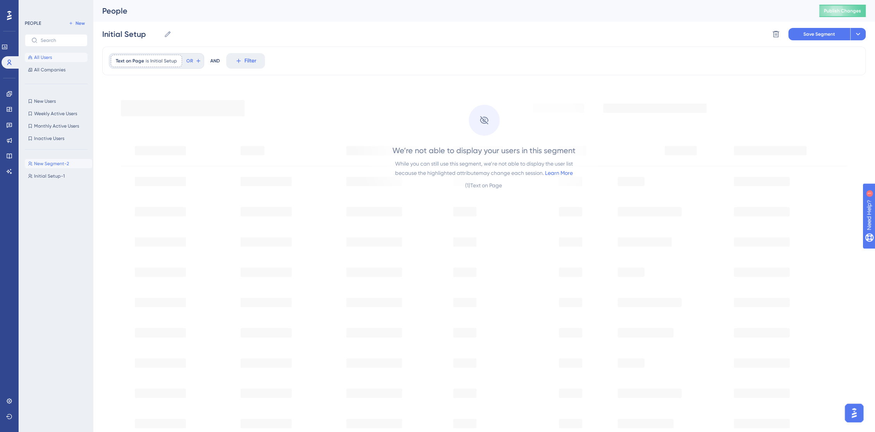
click at [33, 60] on button "All Users" at bounding box center [56, 57] width 63 height 9
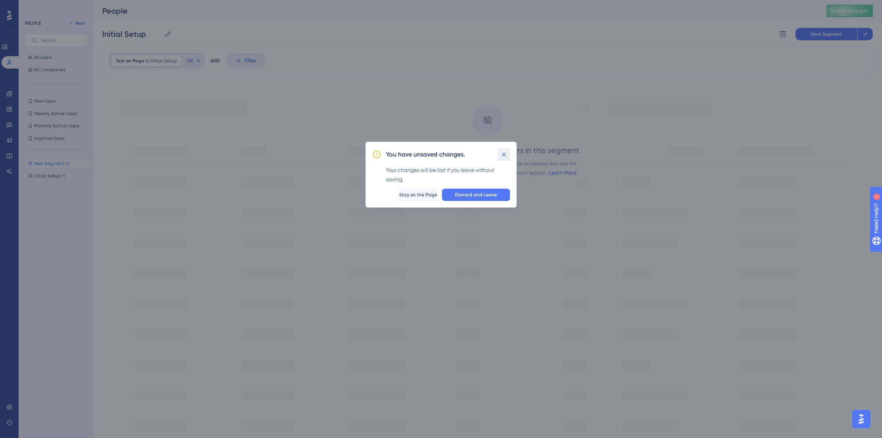
click at [505, 153] on icon at bounding box center [504, 154] width 4 height 4
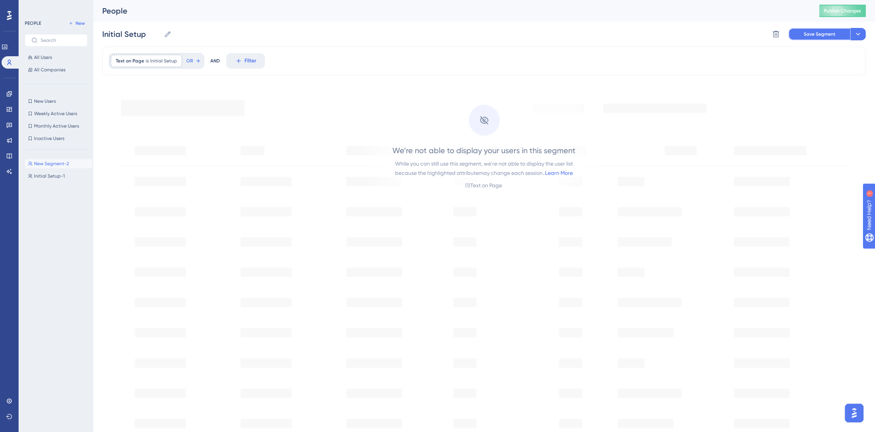
click at [832, 36] on span "Save Segment" at bounding box center [820, 34] width 32 height 6
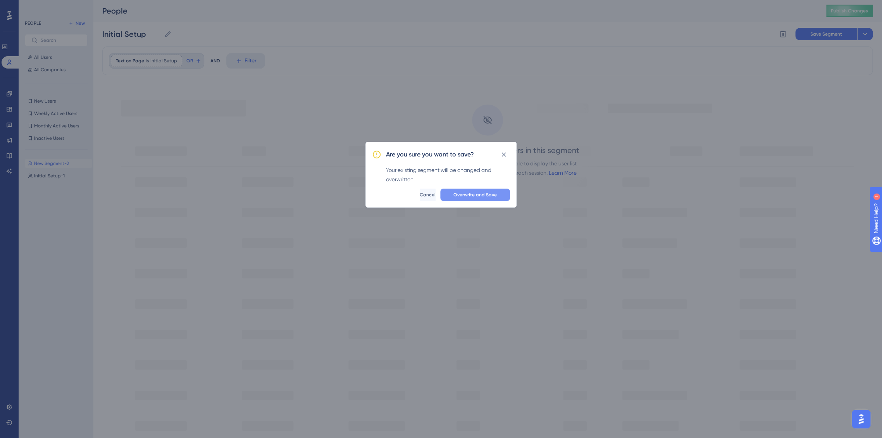
click at [475, 198] on button "Overwrite and Save" at bounding box center [475, 195] width 70 height 12
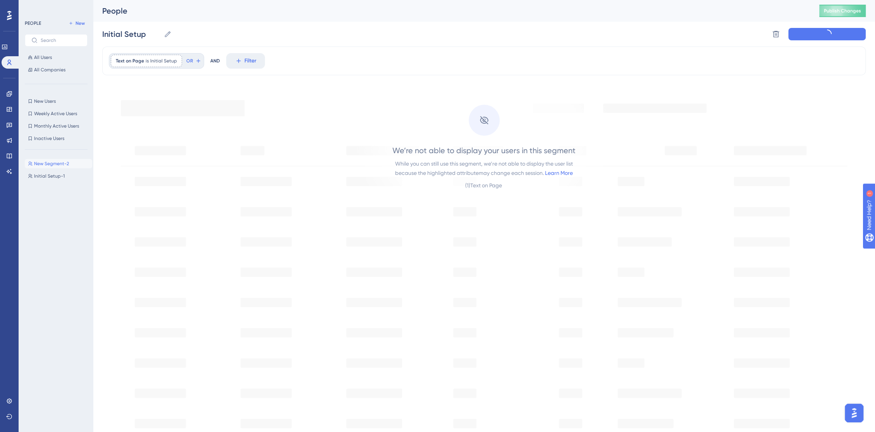
type input "Initial Setup-2"
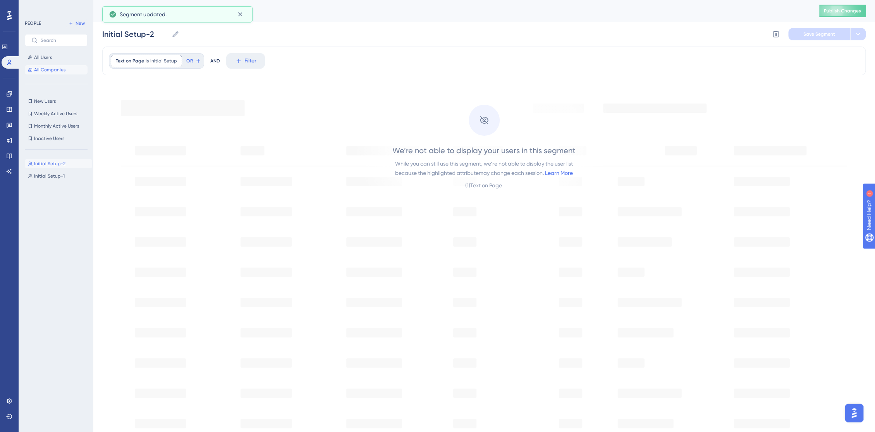
click at [41, 69] on span "All Companies" at bounding box center [49, 70] width 31 height 6
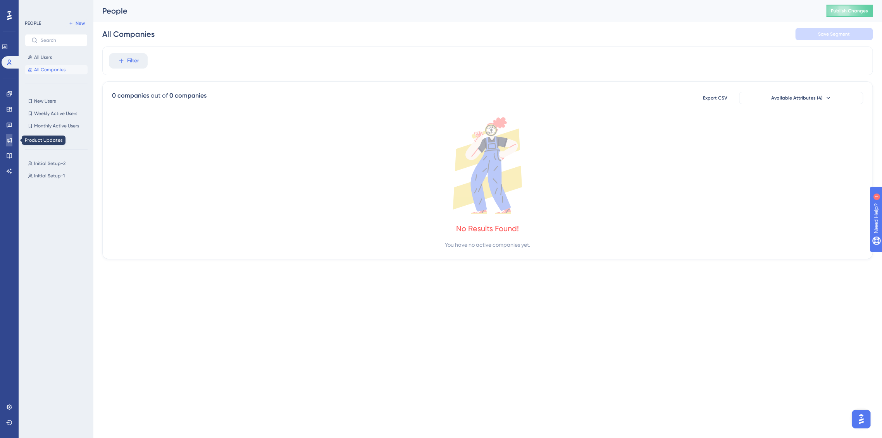
click at [10, 141] on icon at bounding box center [9, 140] width 5 height 5
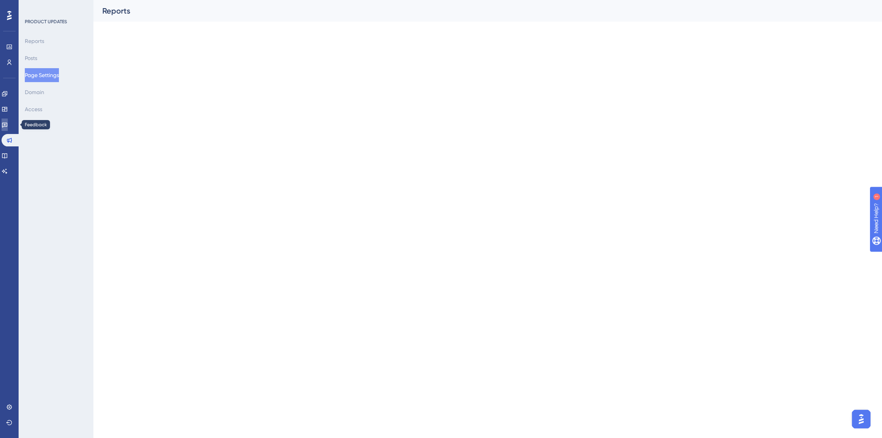
click at [7, 122] on icon at bounding box center [5, 125] width 6 height 6
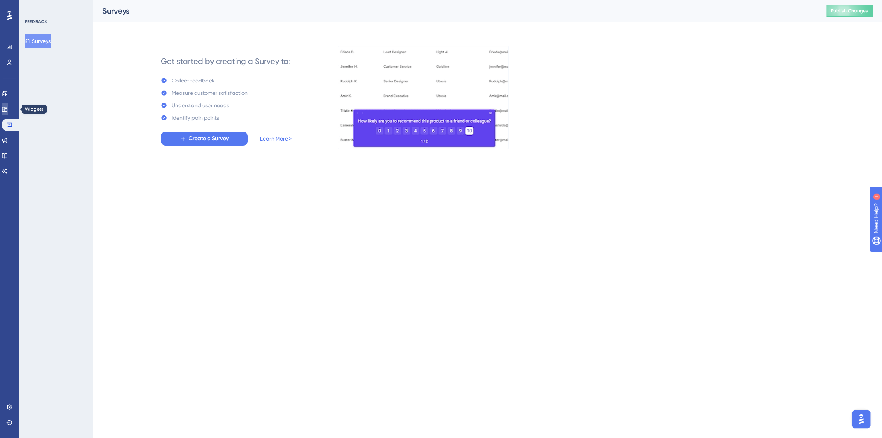
click at [8, 110] on icon at bounding box center [5, 109] width 6 height 6
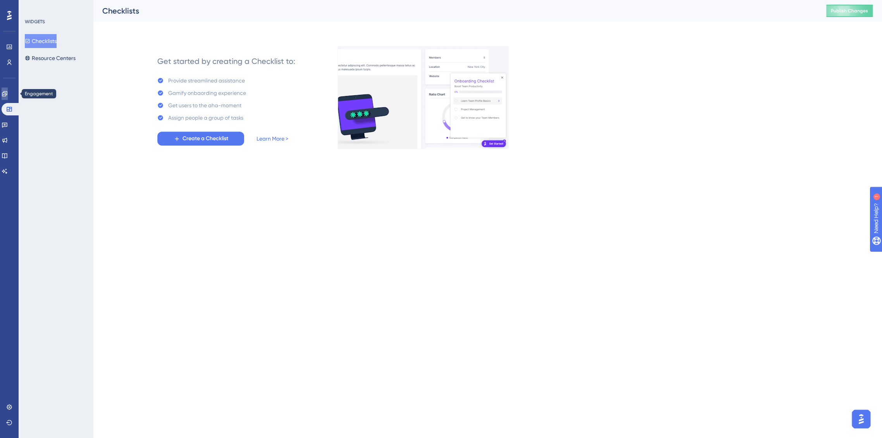
click at [8, 98] on link at bounding box center [5, 94] width 6 height 12
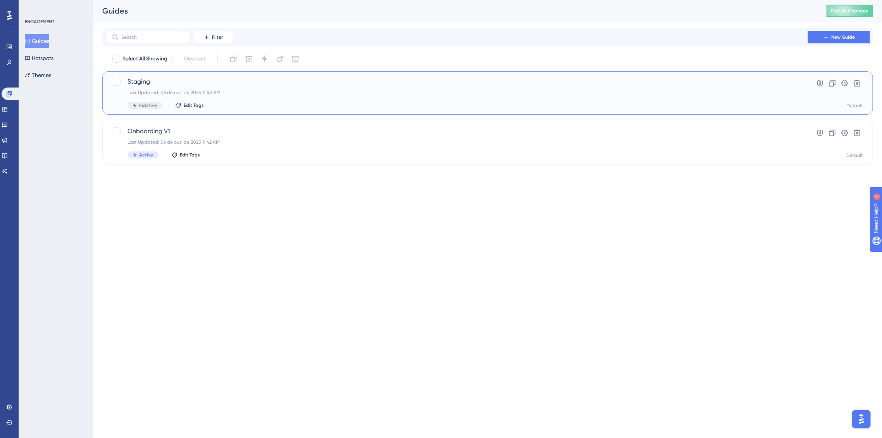
click at [153, 84] on span "Staging" at bounding box center [456, 81] width 658 height 9
click at [196, 131] on span "Onboarding V1" at bounding box center [456, 131] width 658 height 9
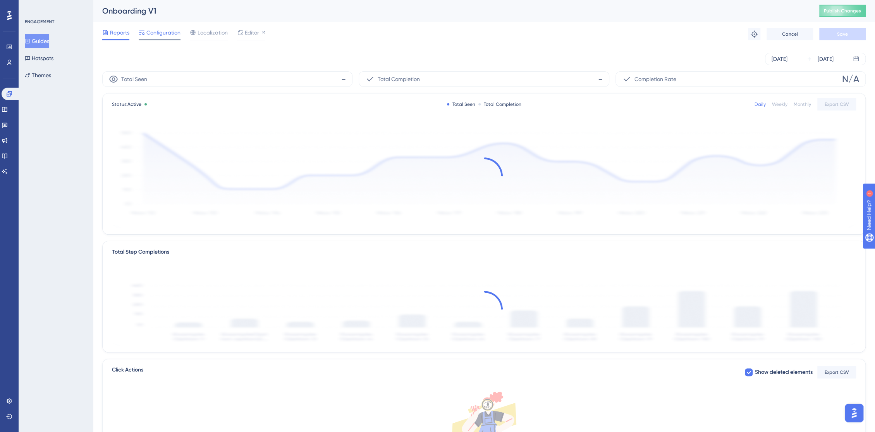
click at [167, 31] on span "Configuration" at bounding box center [163, 32] width 34 height 9
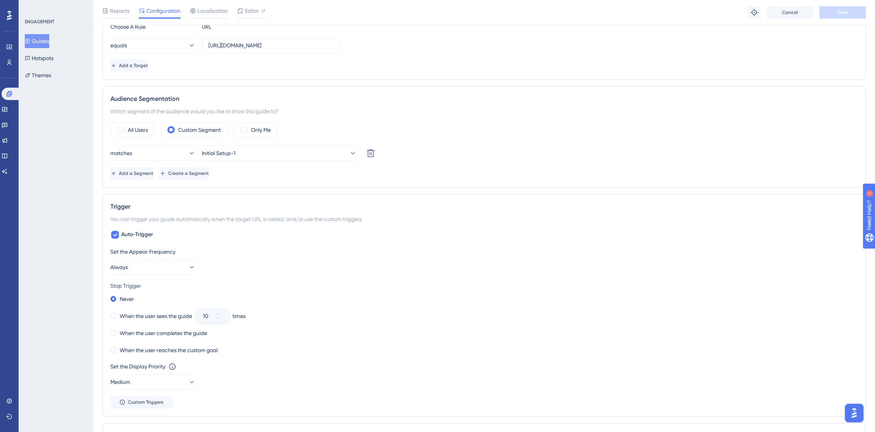
scroll to position [215, 0]
click at [258, 149] on button "Initial Setup-1" at bounding box center [279, 152] width 155 height 15
click at [267, 256] on div "Initial Setup-2 Initial Setup-2" at bounding box center [279, 261] width 132 height 15
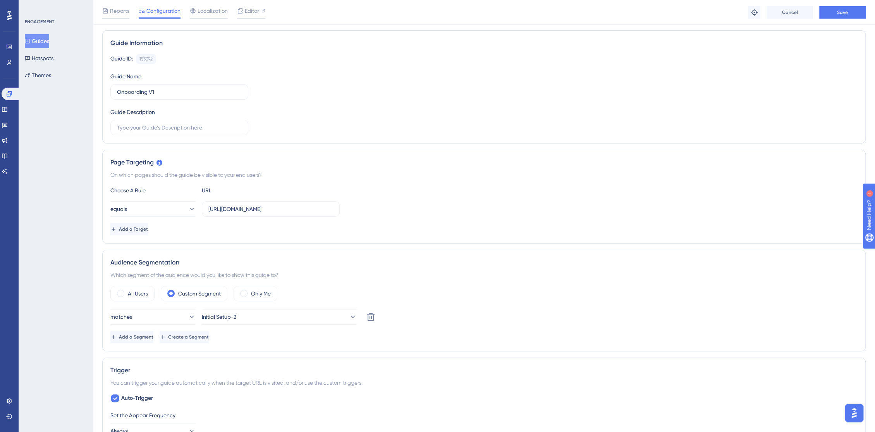
scroll to position [0, 0]
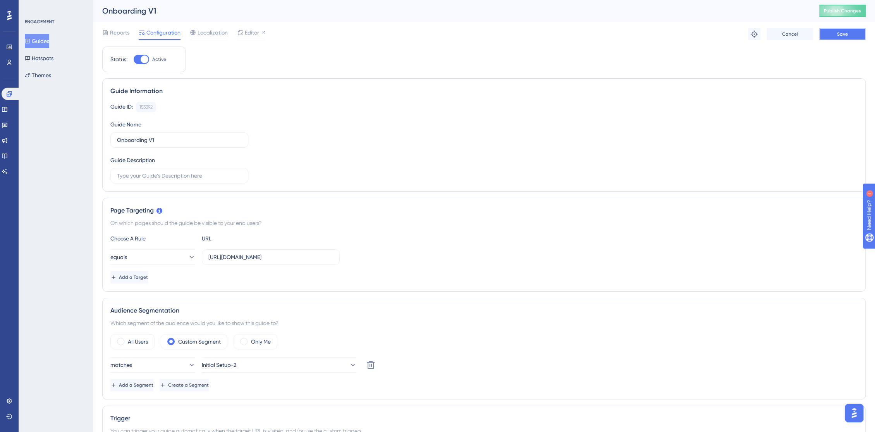
click at [847, 37] on button "Save" at bounding box center [842, 34] width 46 height 12
click at [844, 16] on button "Publish Changes" at bounding box center [842, 11] width 46 height 12
